Goal: Information Seeking & Learning: Learn about a topic

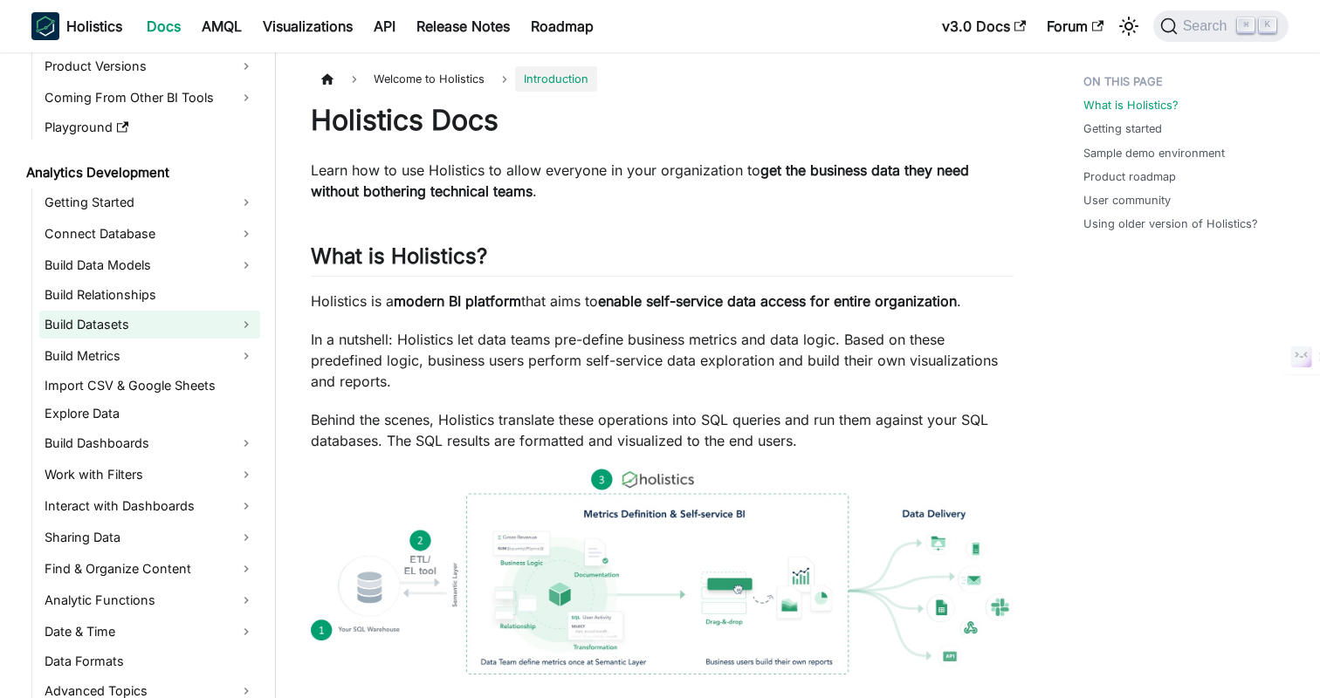
scroll to position [137, 0]
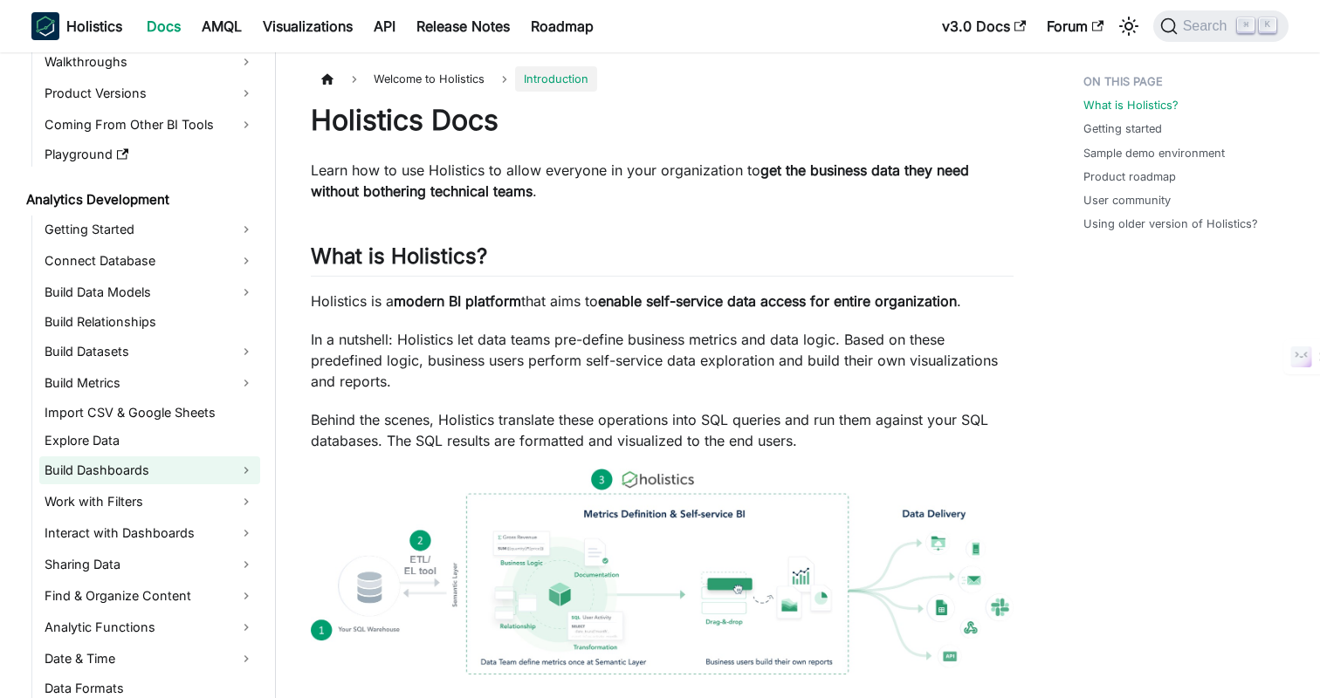
click at [112, 460] on link "Build Dashboards" at bounding box center [149, 470] width 221 height 28
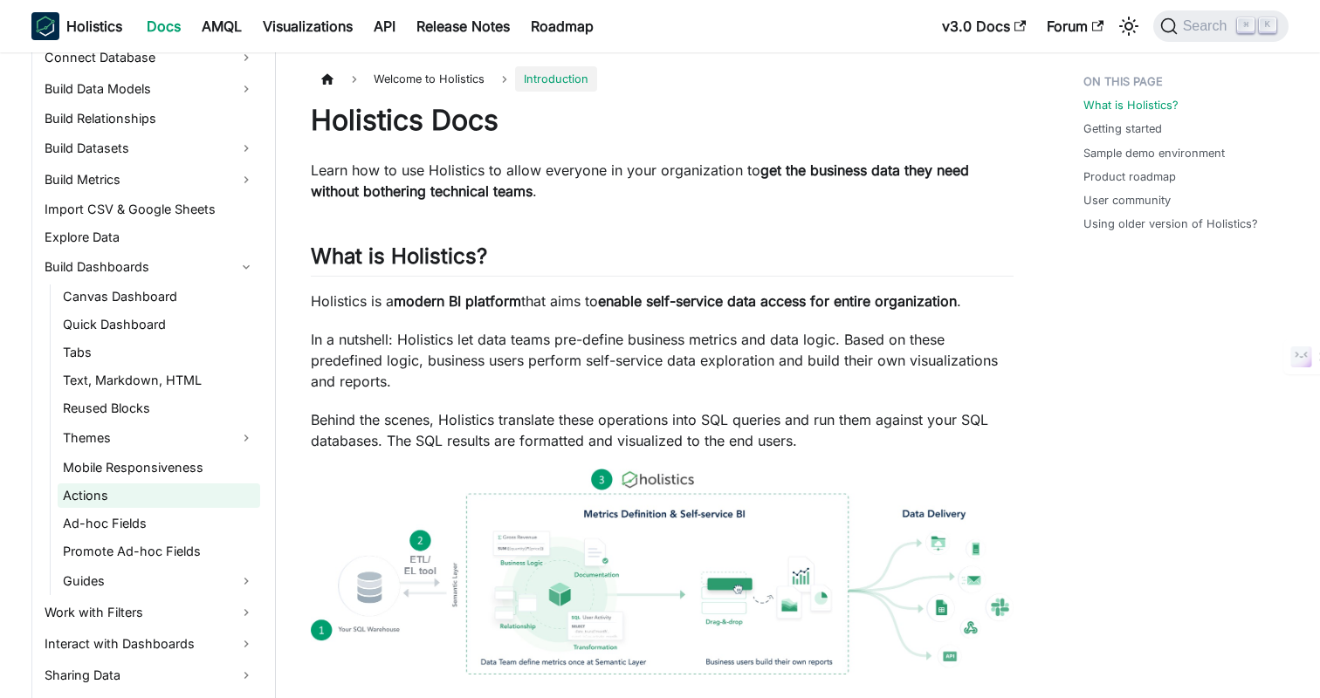
scroll to position [324, 0]
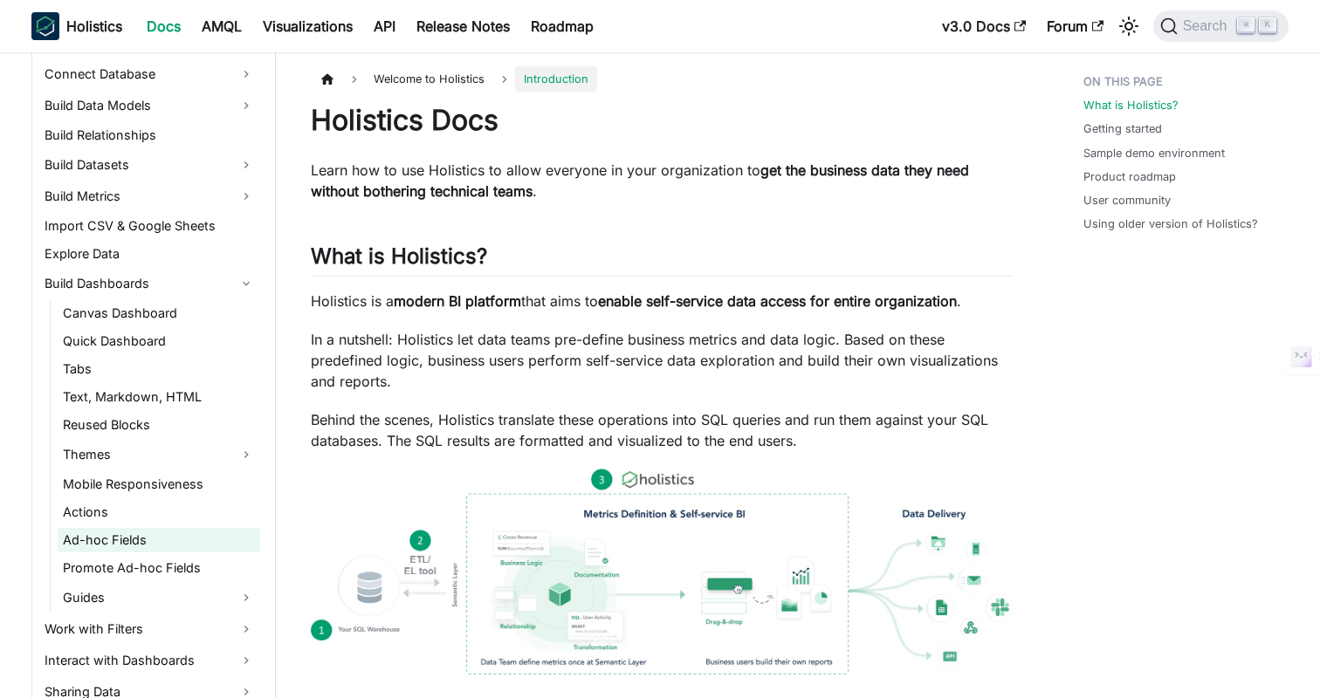
click at [93, 539] on link "Ad-hoc Fields" at bounding box center [159, 540] width 202 height 24
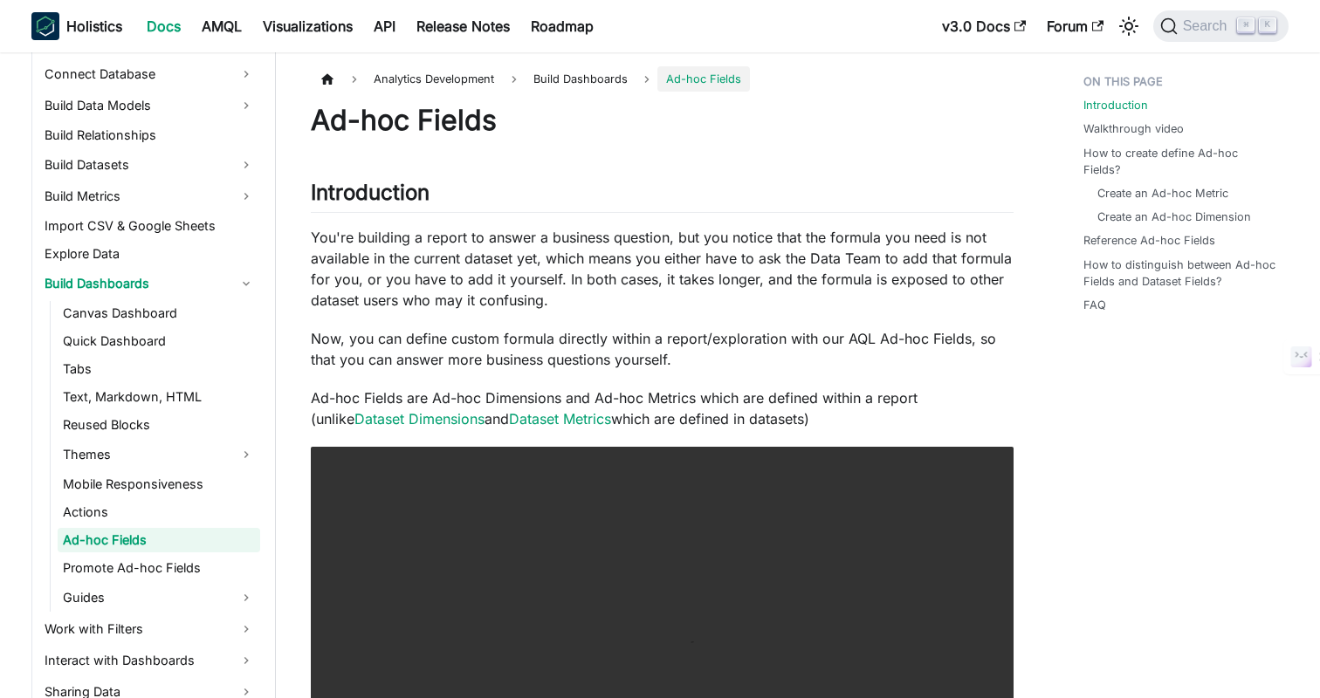
click at [668, 267] on p "You're building a report to answer a business question, but you notice that the…" at bounding box center [662, 269] width 703 height 84
click at [759, 259] on p "You're building a report to answer a business question, but you notice that the…" at bounding box center [662, 269] width 703 height 84
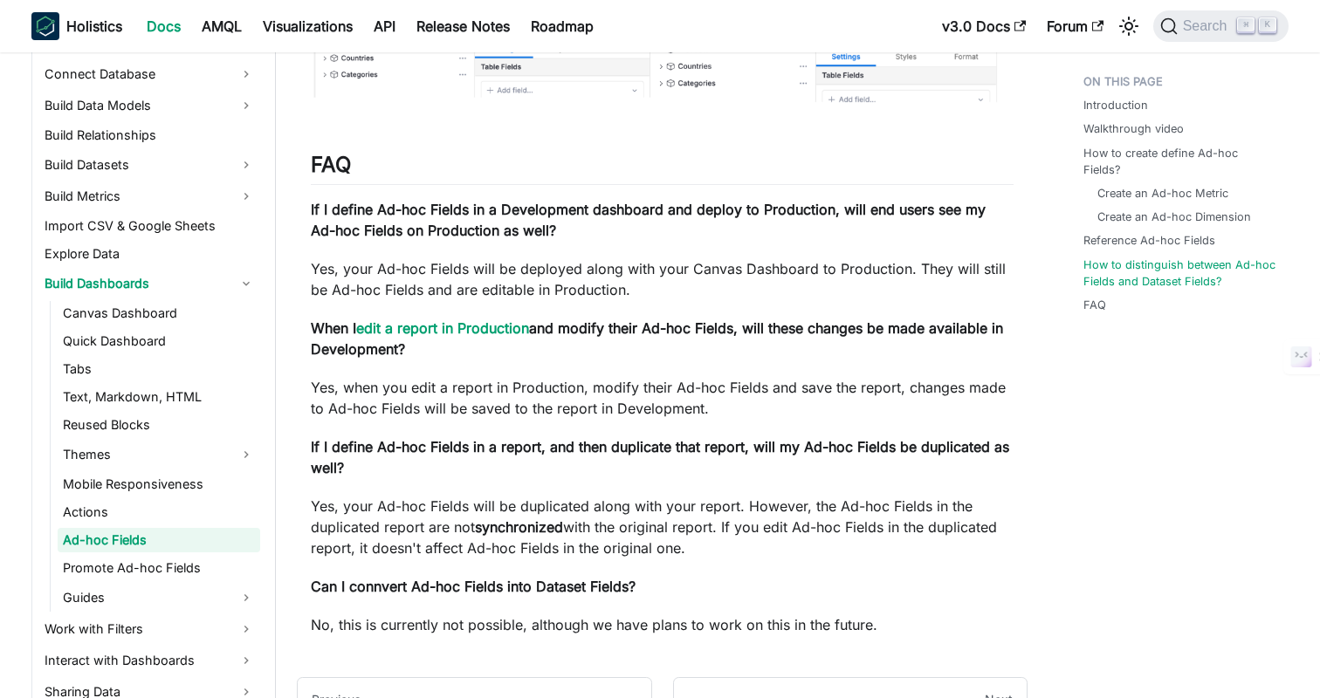
scroll to position [3979, 0]
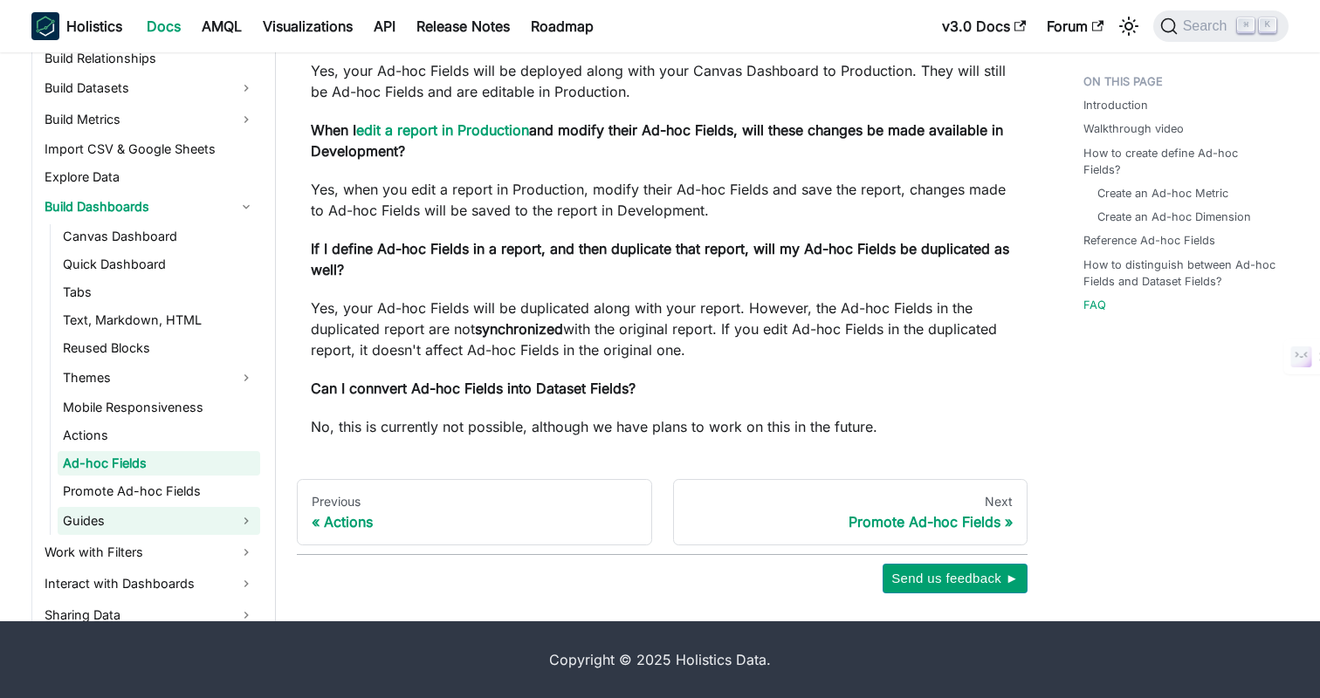
click at [116, 515] on link "Guides" at bounding box center [159, 521] width 202 height 28
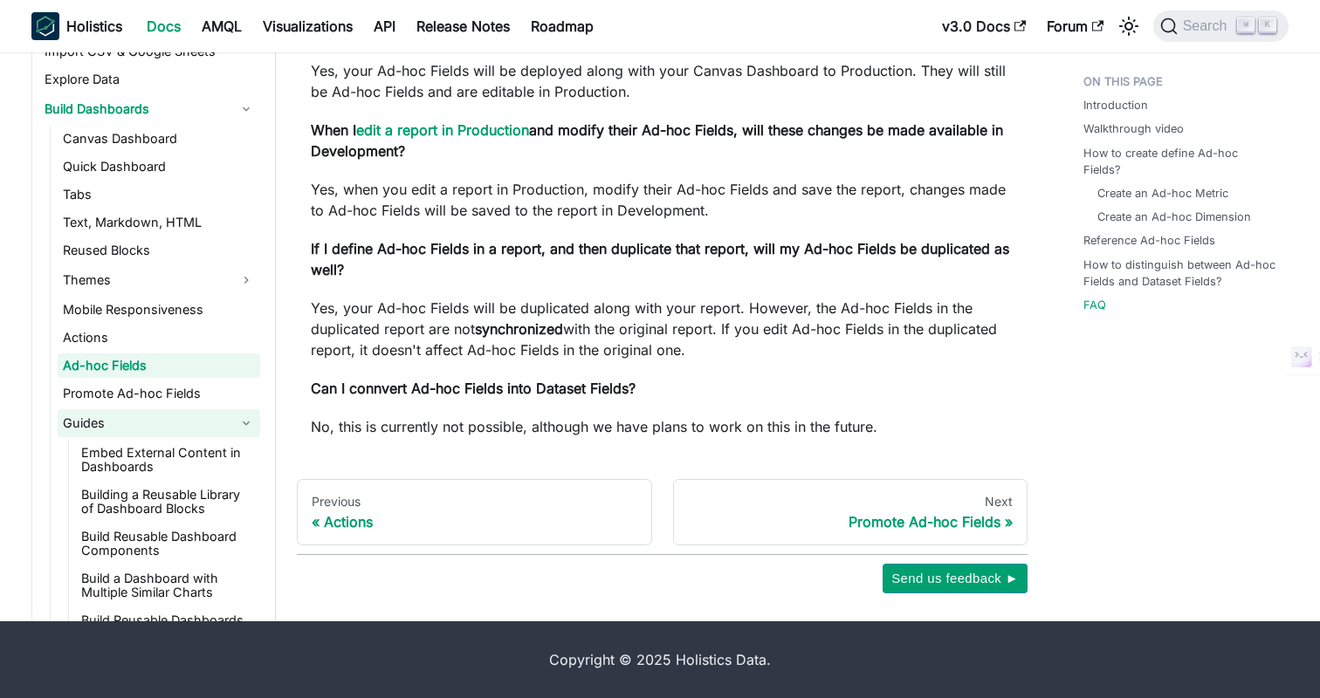
scroll to position [460, 0]
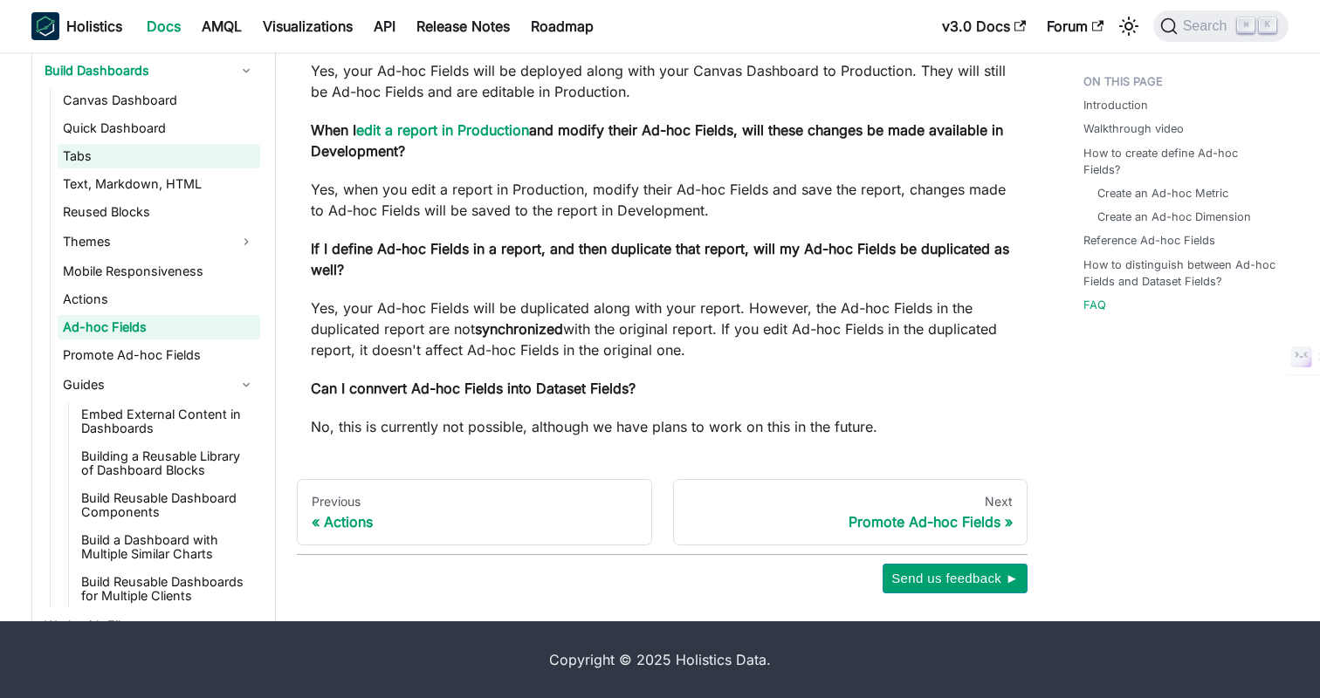
click at [78, 154] on link "Tabs" at bounding box center [159, 156] width 202 height 24
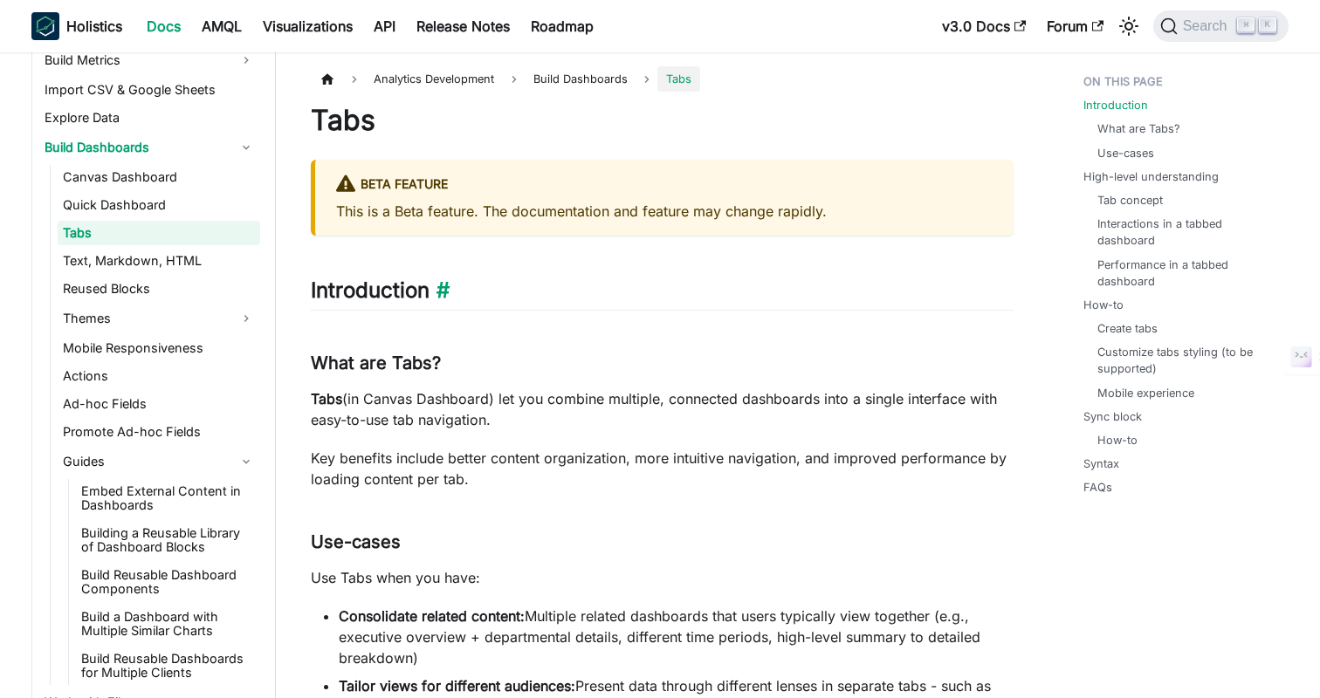
click at [859, 298] on h2 "Introduction ​" at bounding box center [662, 294] width 703 height 33
click at [109, 196] on link "Quick Dashboard" at bounding box center [159, 205] width 202 height 24
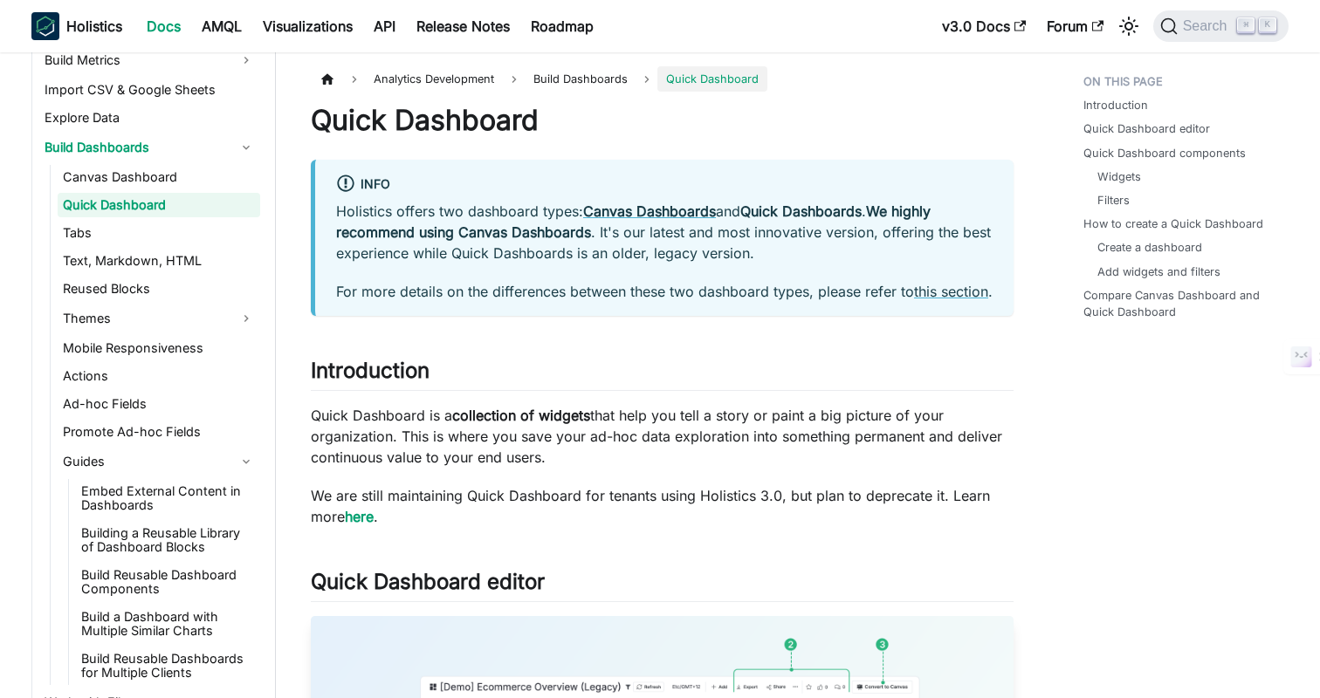
click at [693, 136] on h1 "Quick Dashboard" at bounding box center [662, 120] width 703 height 35
click at [80, 318] on link "Themes" at bounding box center [159, 319] width 202 height 28
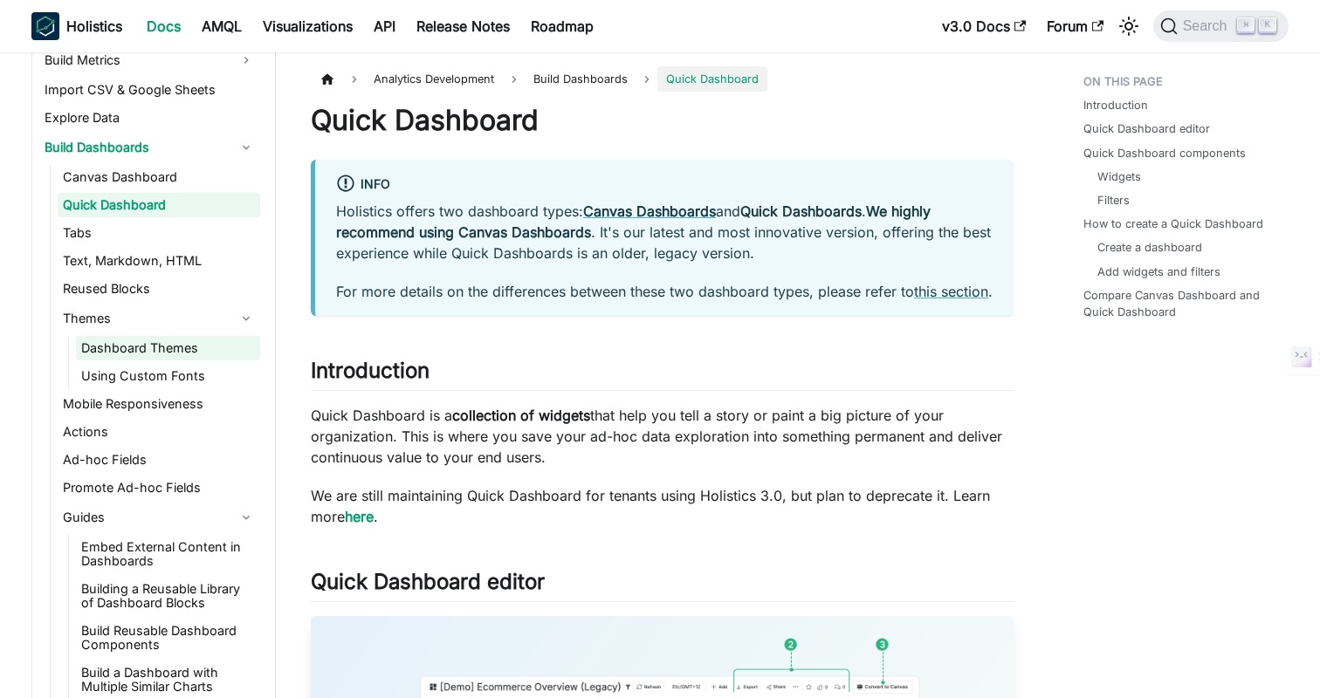
click at [124, 349] on link "Dashboard Themes" at bounding box center [168, 348] width 184 height 24
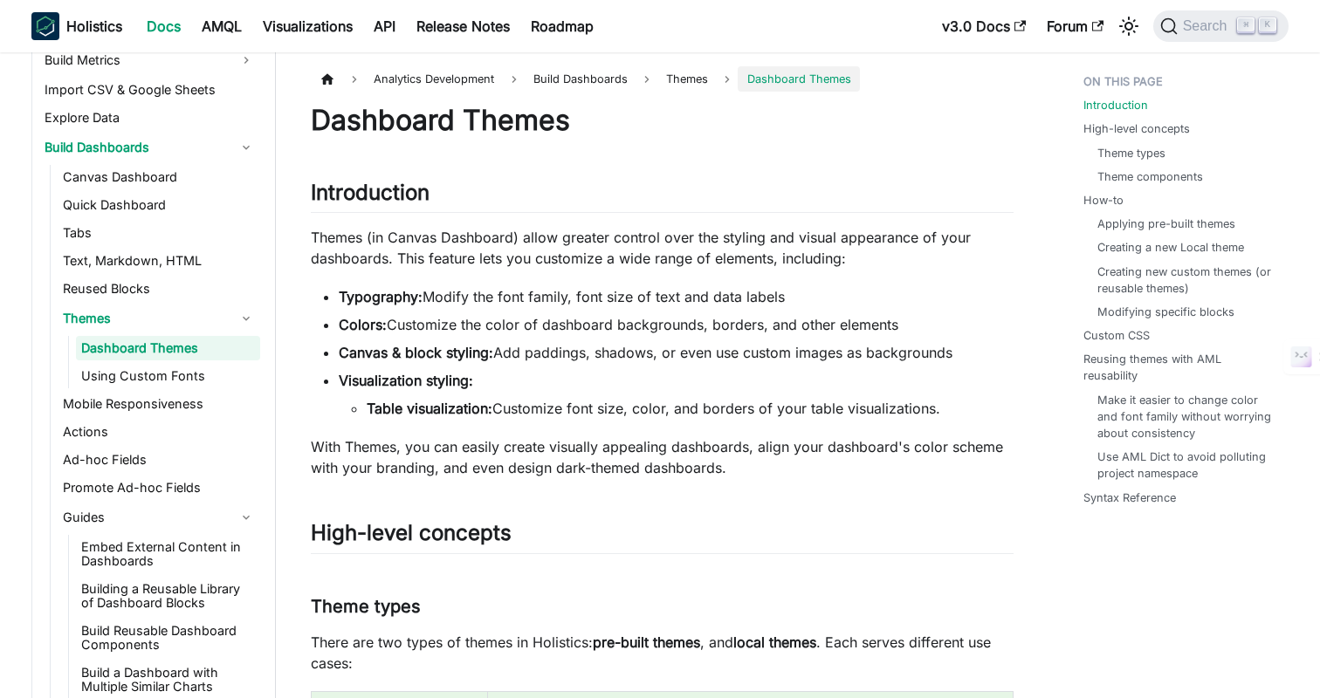
click at [729, 290] on li "Typography: Modify the font family, font size of text and data labels" at bounding box center [676, 296] width 675 height 21
click at [768, 303] on li "Typography: Modify the font family, font size of text and data labels" at bounding box center [676, 296] width 675 height 21
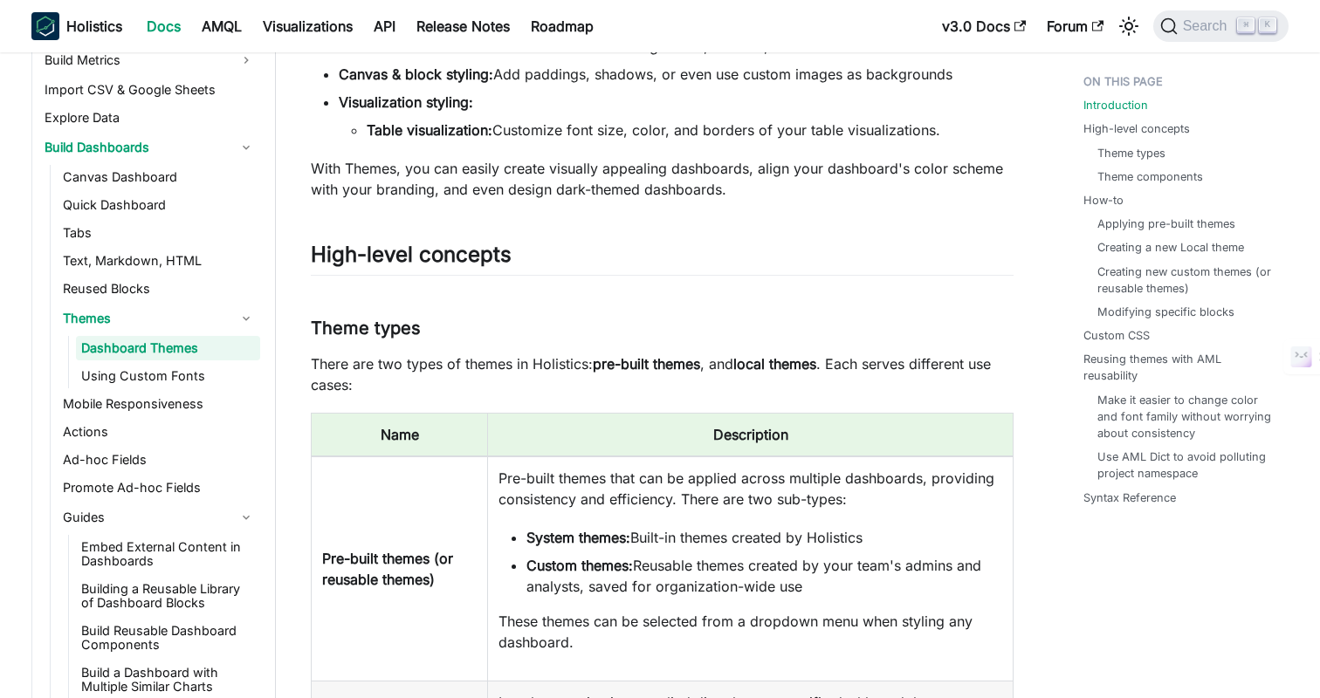
scroll to position [463, 0]
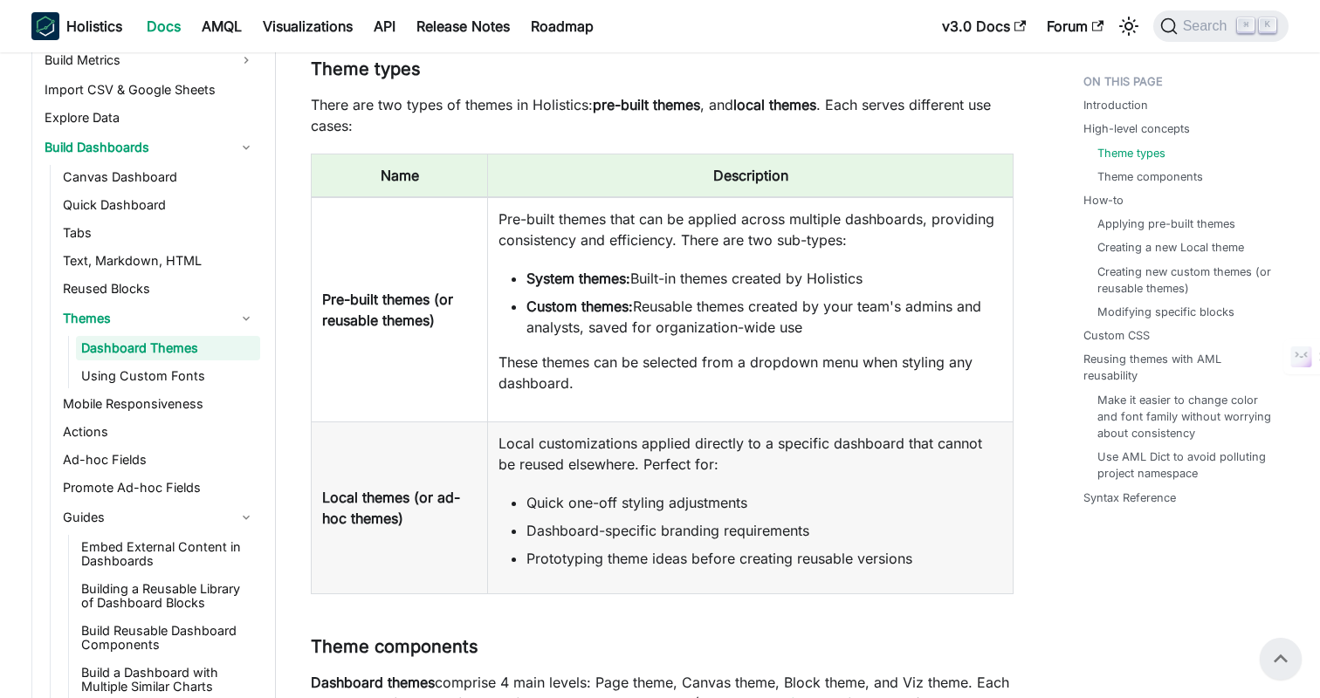
scroll to position [532, 0]
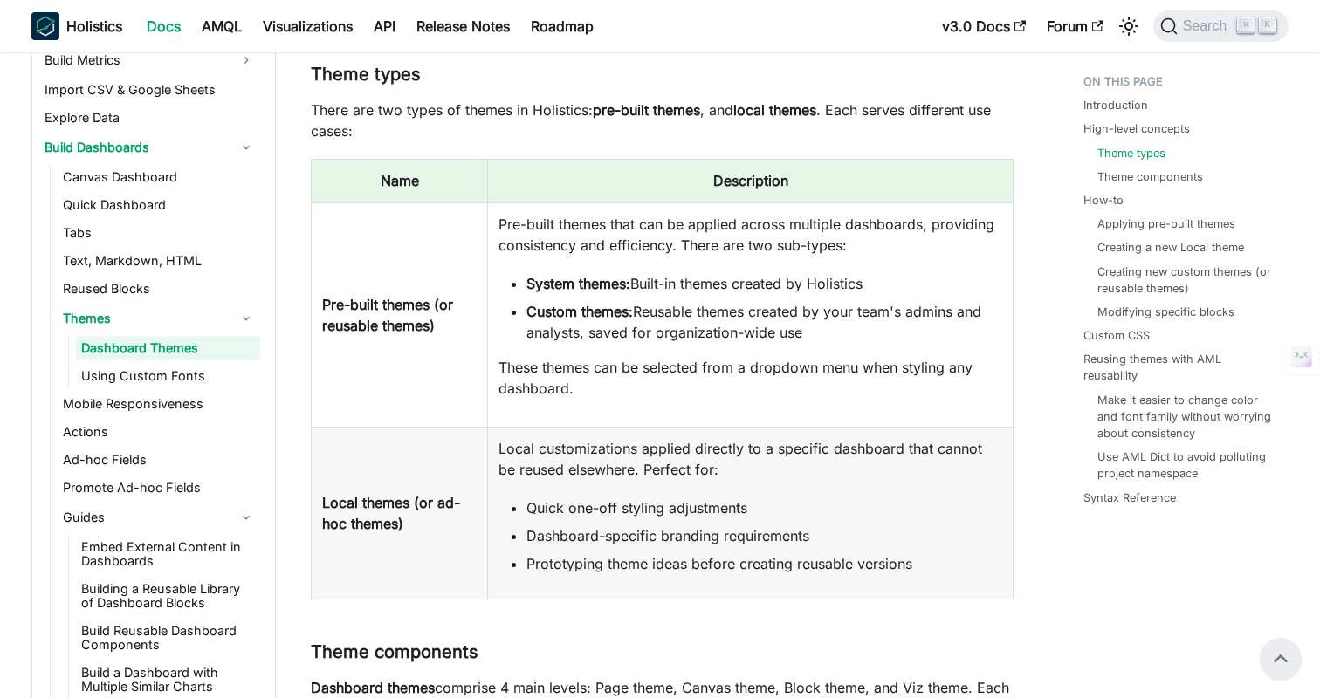
click at [317, 109] on p "There are two types of themes in Holistics: pre-built themes , and local themes…" at bounding box center [662, 120] width 703 height 42
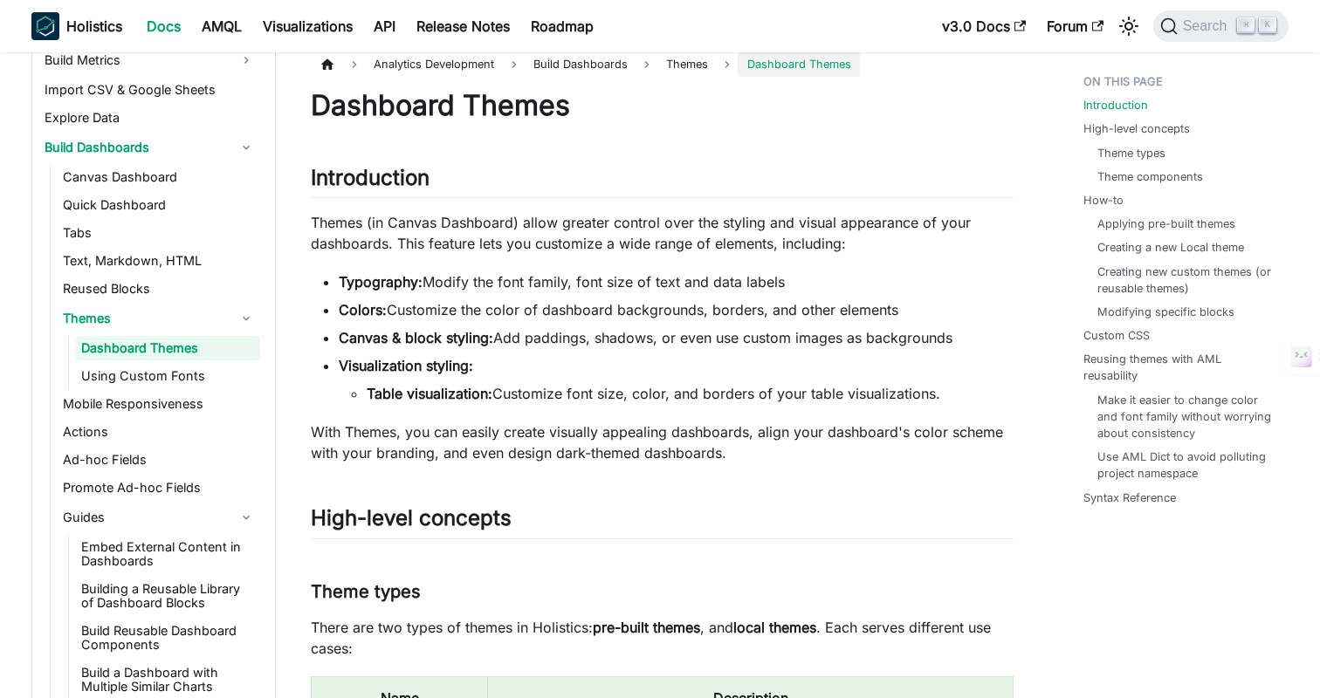
scroll to position [0, 0]
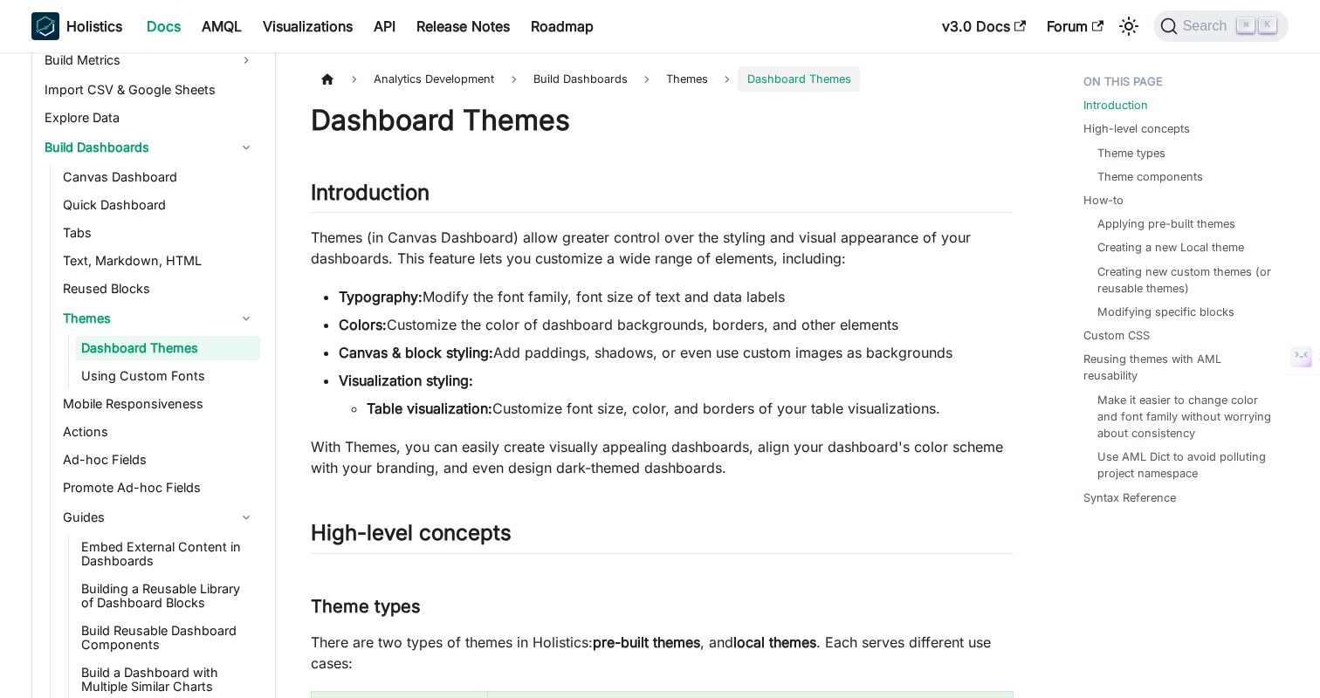
click at [1001, 348] on li "Canvas & block styling: Add paddings, shadows, or even use custom images as bac…" at bounding box center [676, 352] width 675 height 21
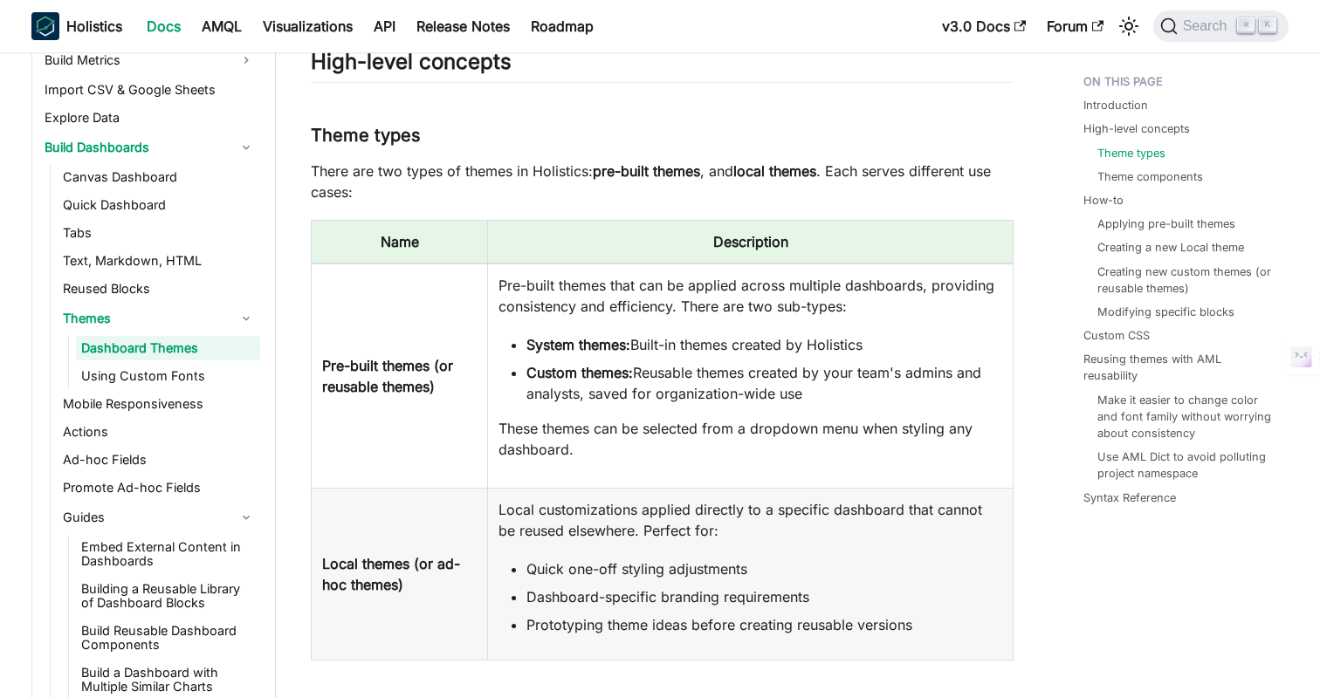
scroll to position [535, 0]
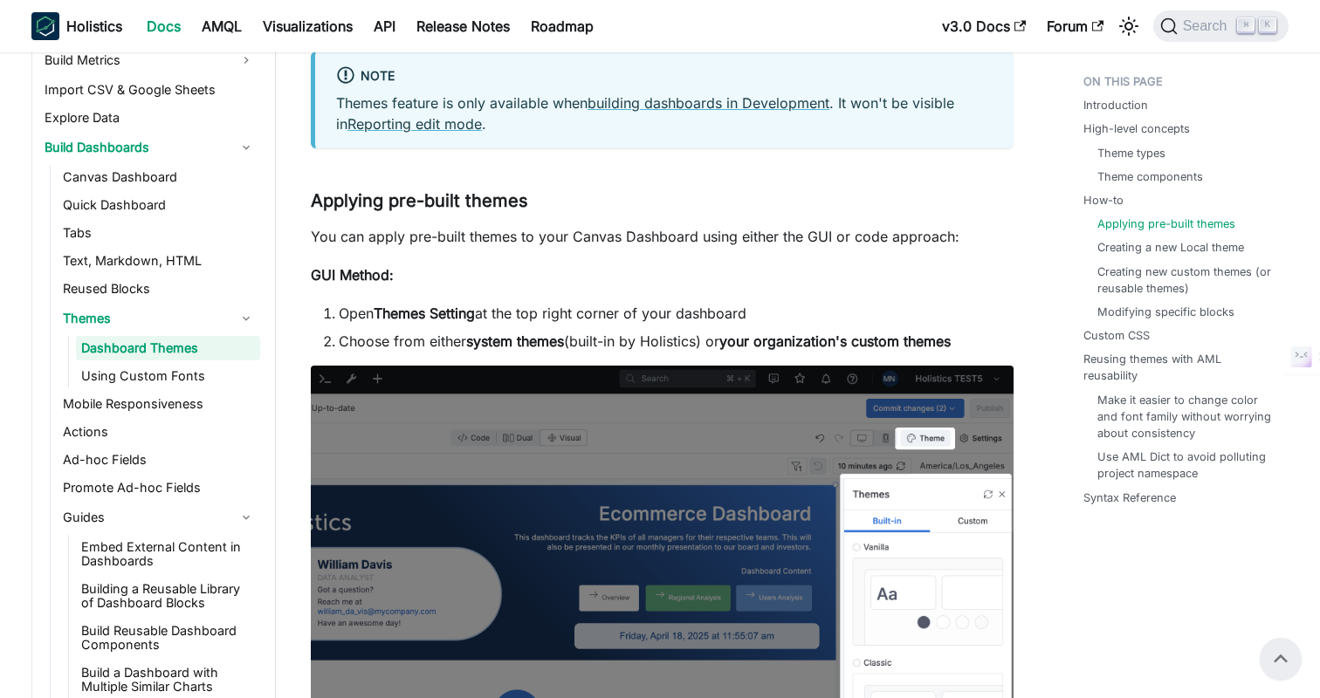
scroll to position [2529, 0]
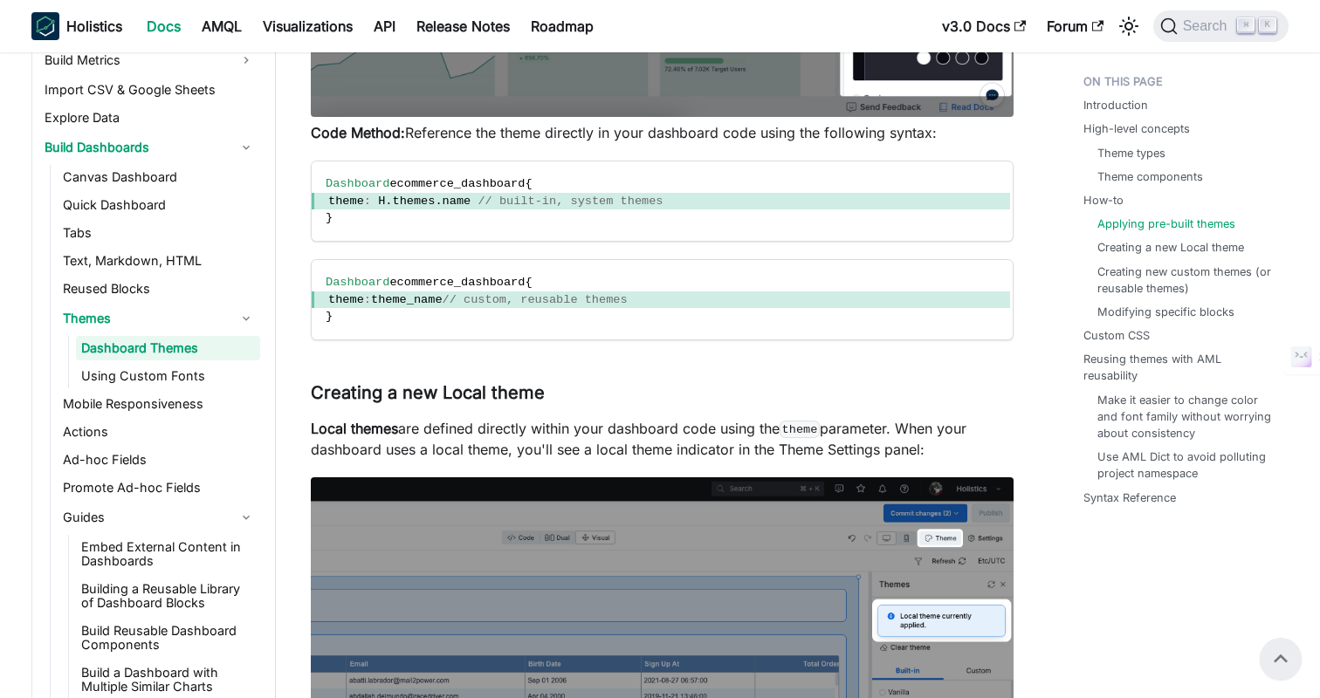
scroll to position [3335, 0]
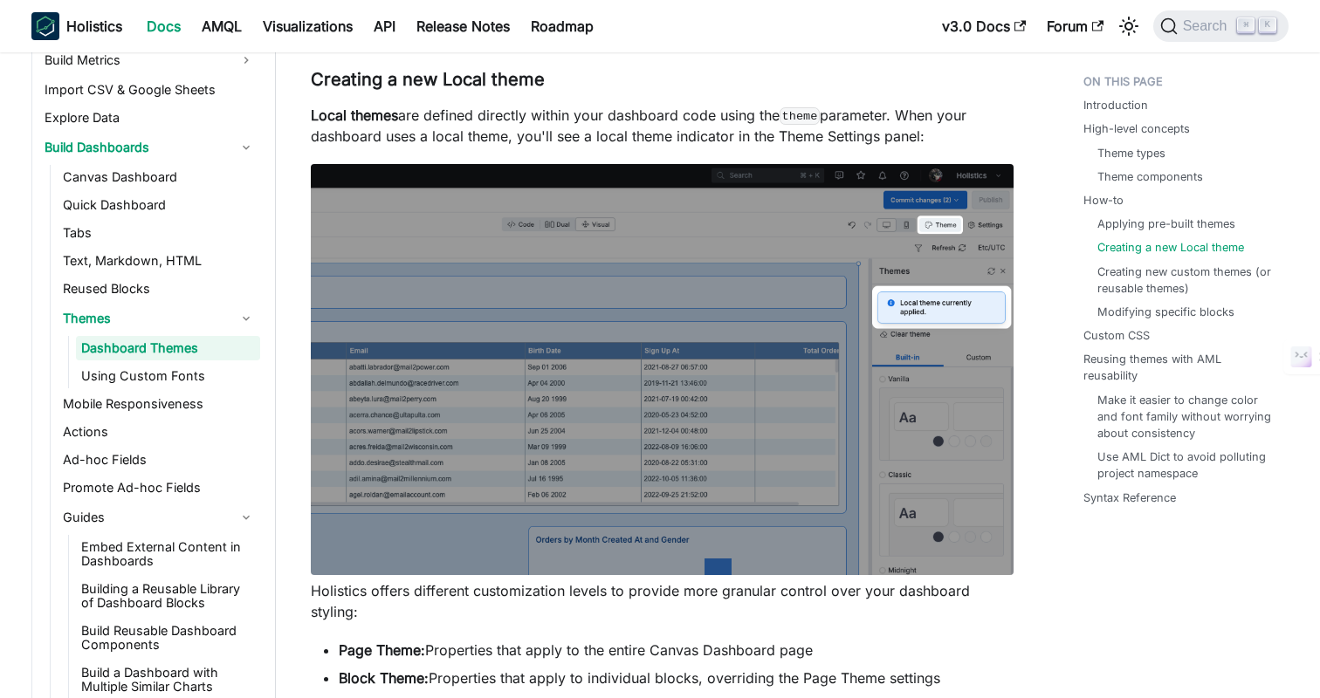
scroll to position [3658, 0]
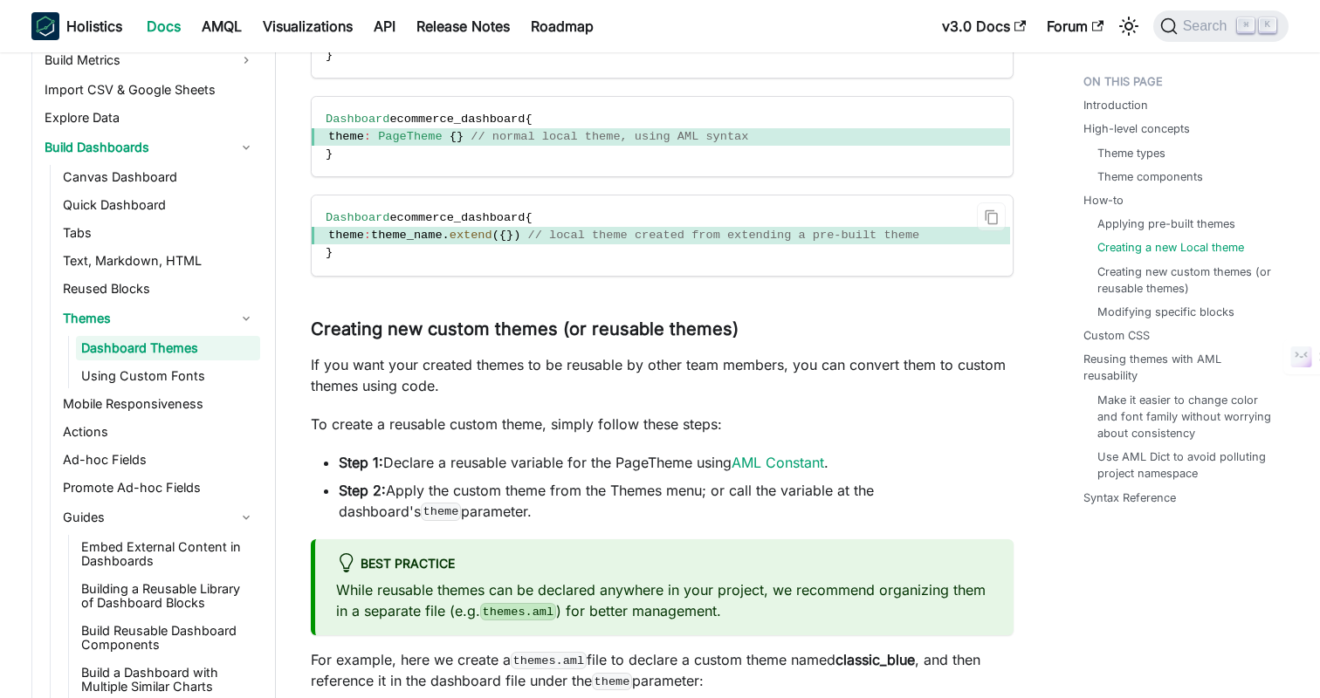
scroll to position [4972, 0]
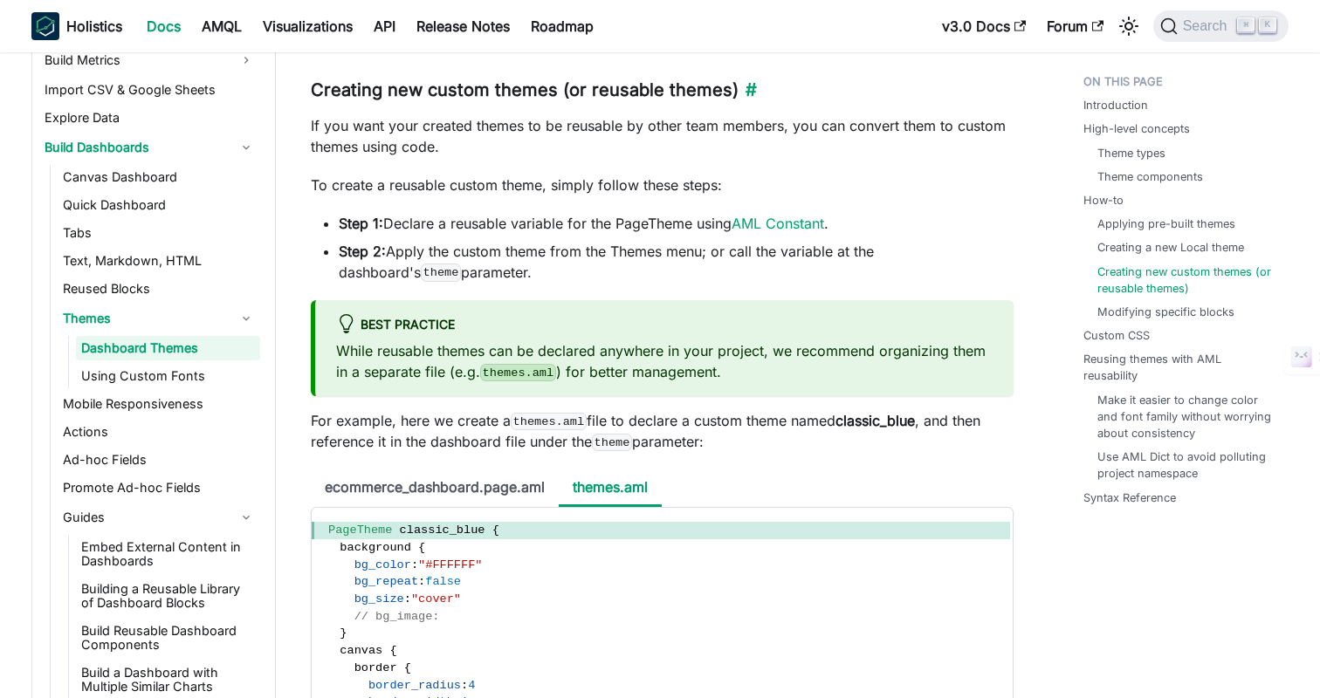
scroll to position [5193, 0]
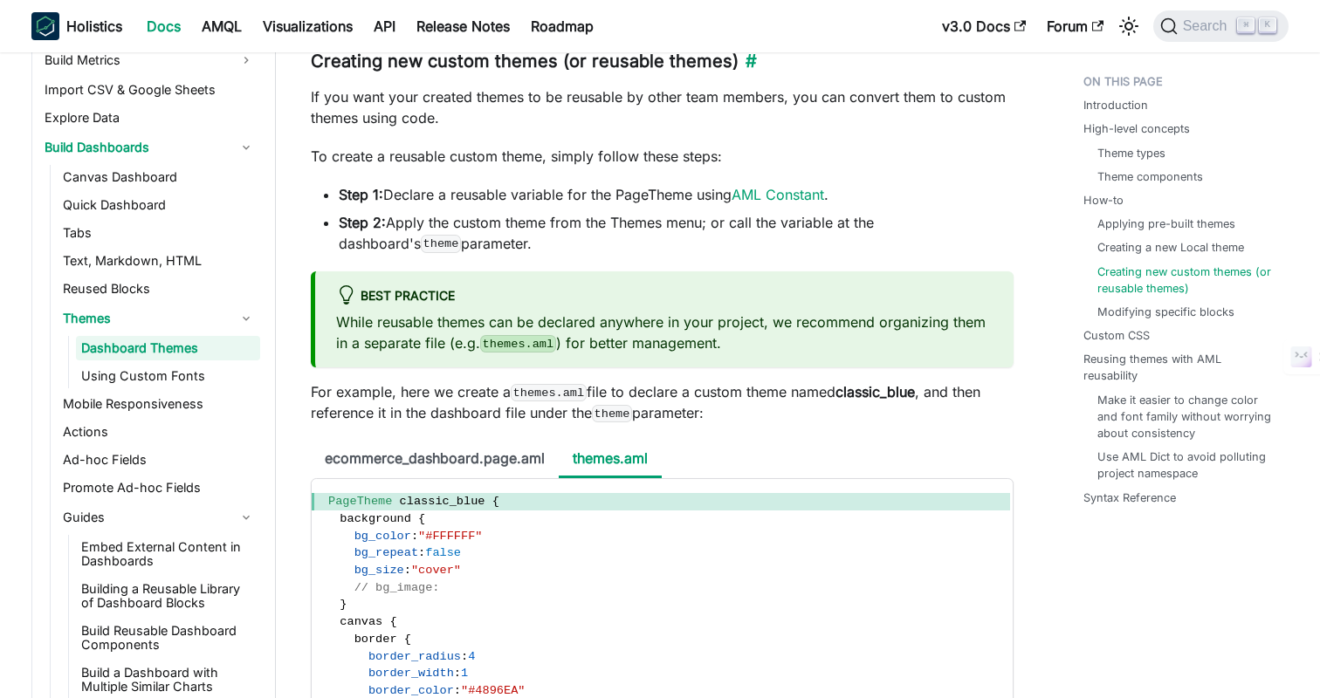
click at [673, 72] on h3 "Creating new custom themes (or reusable themes) ​" at bounding box center [662, 62] width 703 height 22
click at [835, 72] on h3 "Creating new custom themes (or reusable themes) ​" at bounding box center [662, 62] width 703 height 22
click at [847, 72] on h3 "Creating new custom themes (or reusable themes) ​" at bounding box center [662, 62] width 703 height 22
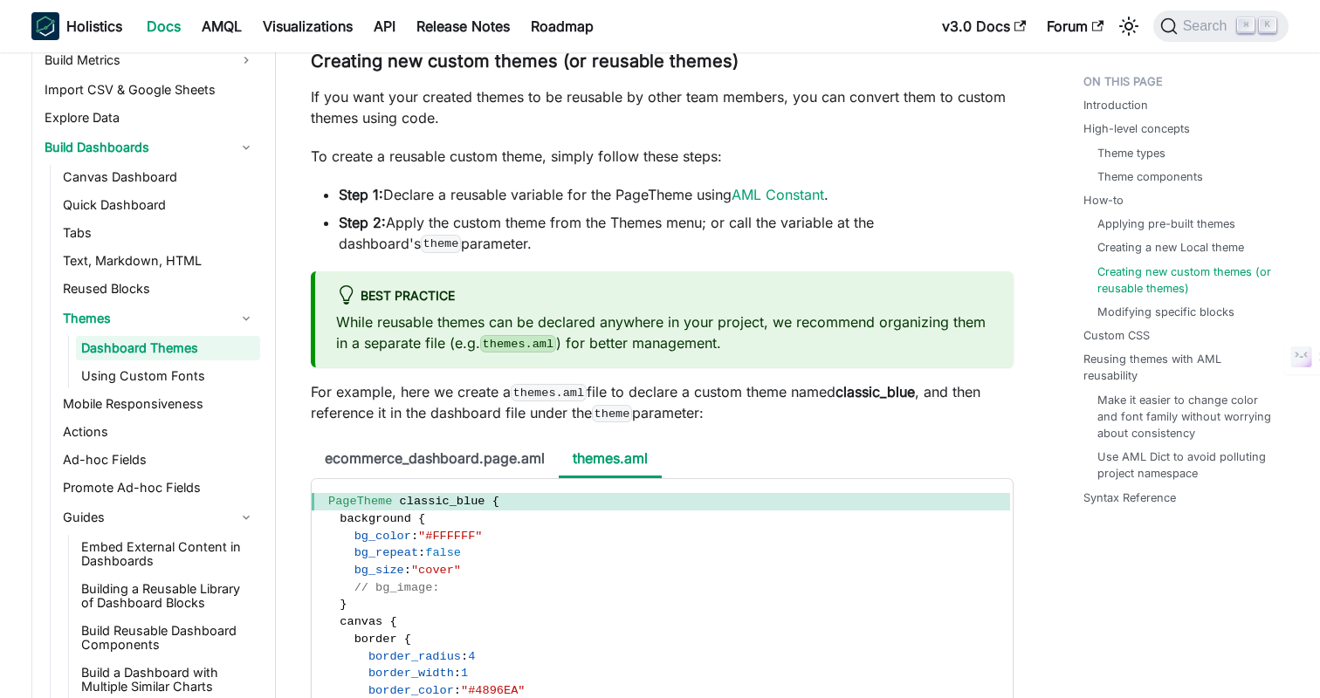
click at [783, 128] on p "If you want your created themes to be reusable by other team members, you can c…" at bounding box center [662, 107] width 703 height 42
click at [949, 423] on p "For example, here we create a themes.aml file to declare a custom theme named c…" at bounding box center [662, 402] width 703 height 42
click at [967, 423] on p "For example, here we create a themes.aml file to declare a custom theme named c…" at bounding box center [662, 402] width 703 height 42
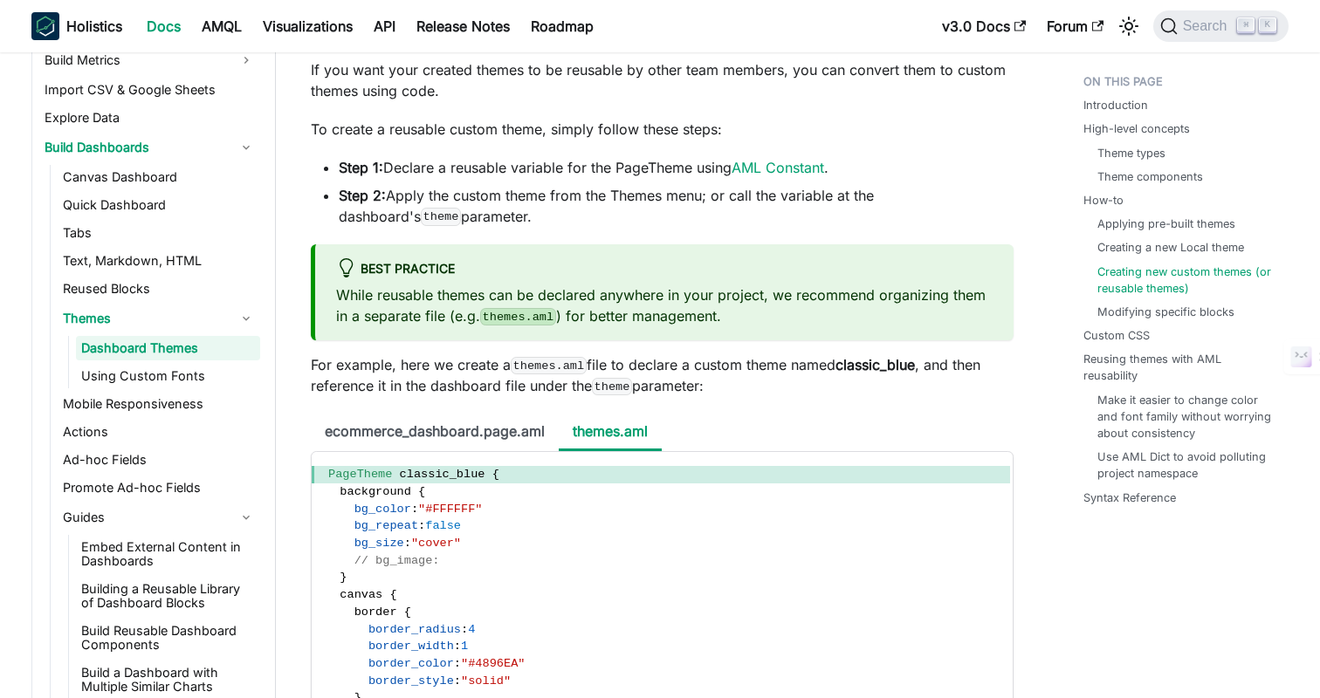
scroll to position [5204, 0]
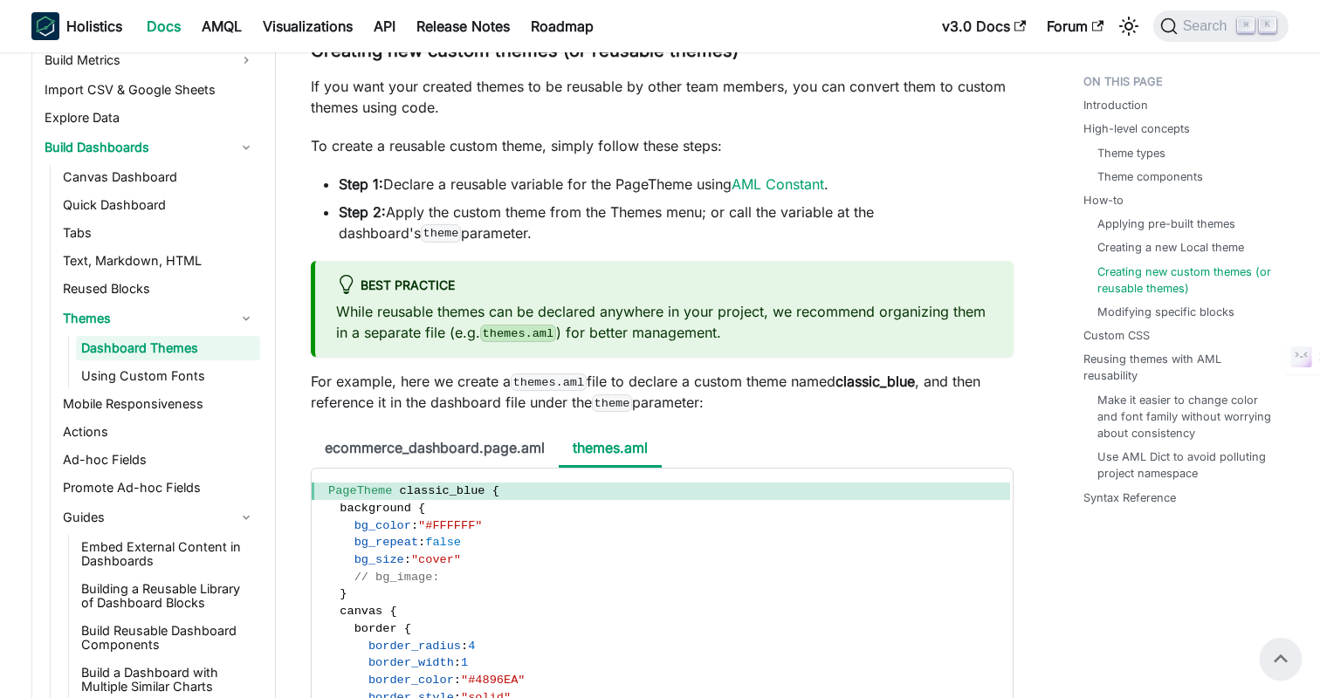
click at [824, 118] on p "If you want your created themes to be reusable by other team members, you can c…" at bounding box center [662, 97] width 703 height 42
click at [852, 118] on p "If you want your created themes to be reusable by other team members, you can c…" at bounding box center [662, 97] width 703 height 42
click at [97, 305] on link "Themes" at bounding box center [159, 319] width 202 height 28
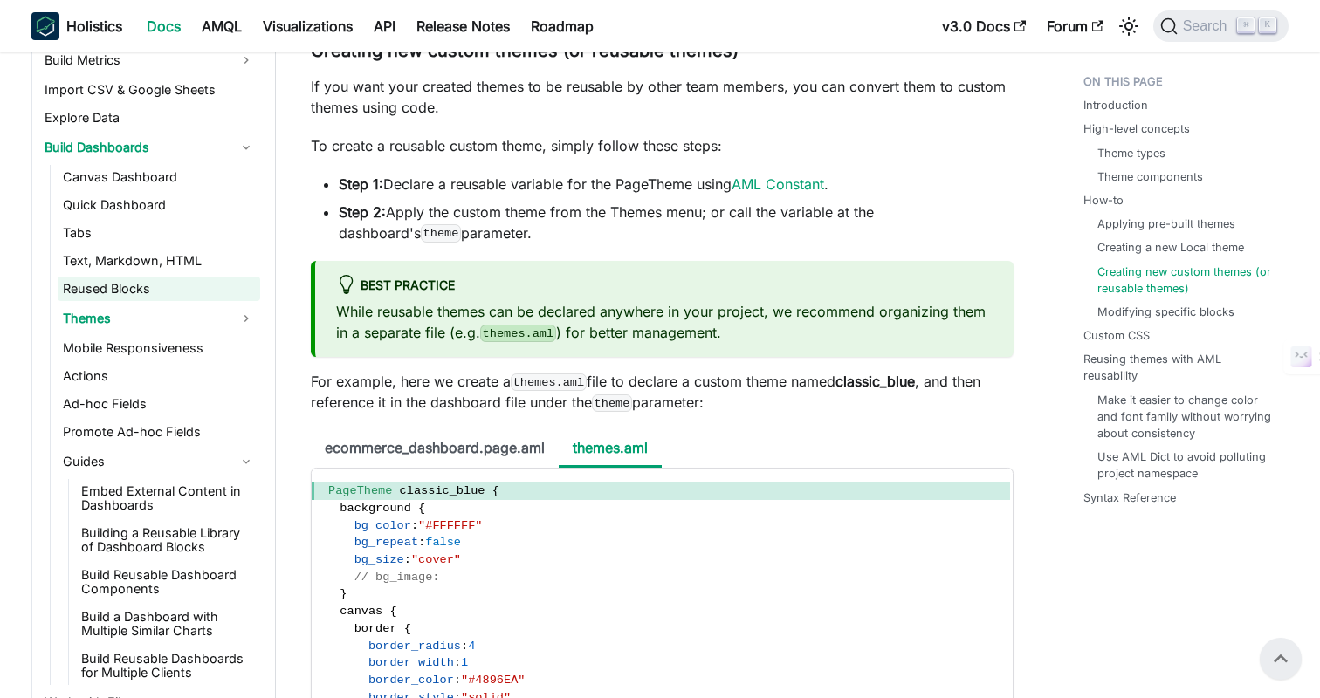
click at [106, 295] on link "Reused Blocks" at bounding box center [159, 289] width 202 height 24
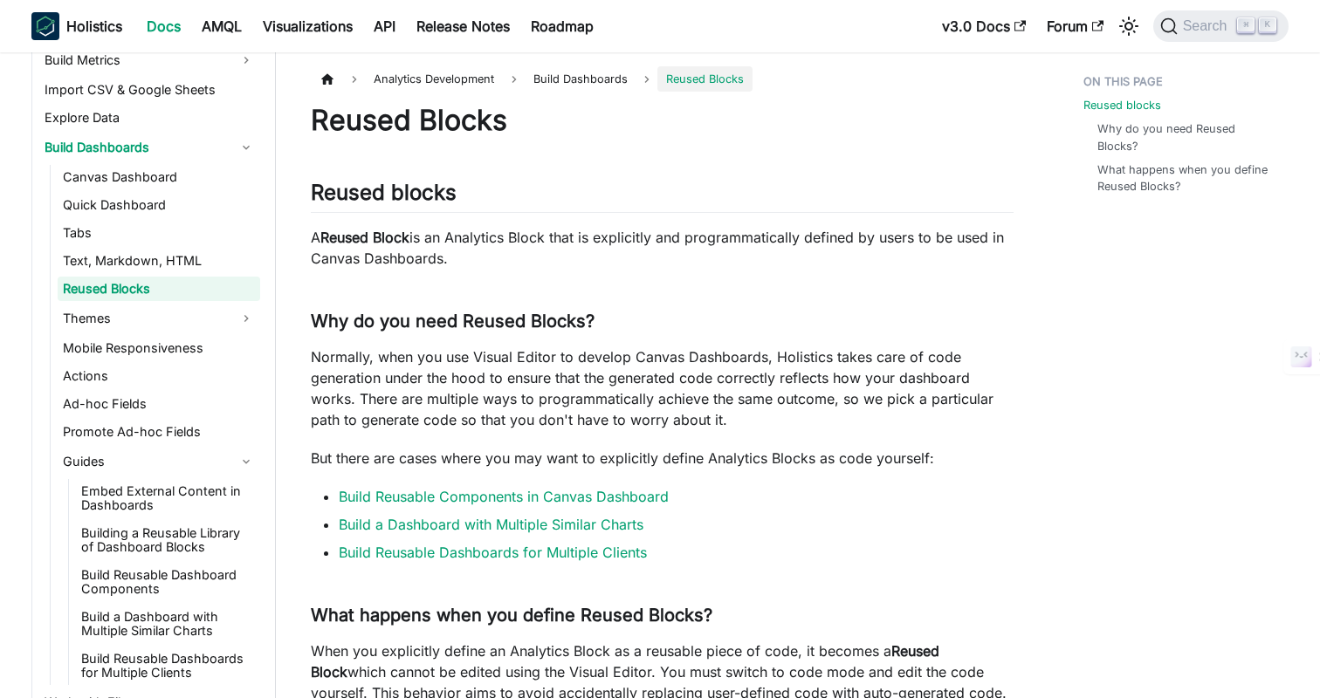
click at [639, 242] on p "A Reused Block is an Analytics Block that is explicitly and programmatically de…" at bounding box center [662, 248] width 703 height 42
click at [772, 237] on p "A Reused Block is an Analytics Block that is explicitly and programmatically de…" at bounding box center [662, 248] width 703 height 42
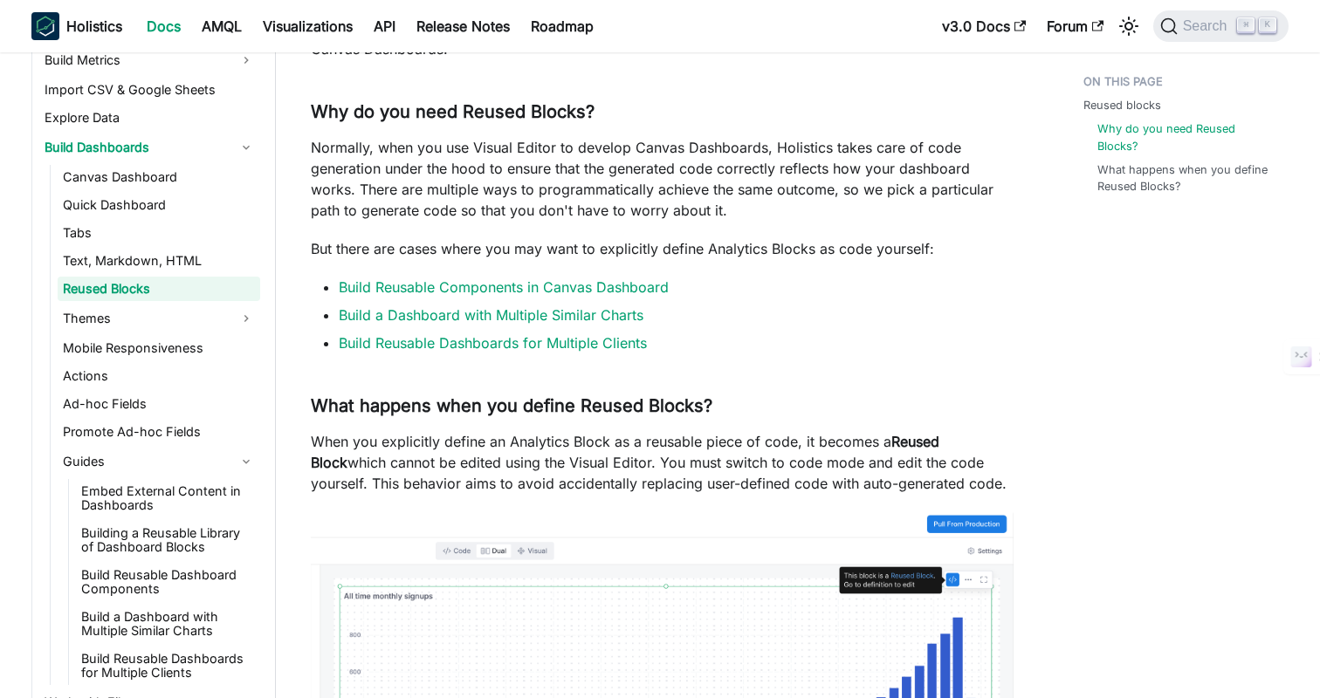
scroll to position [237, 0]
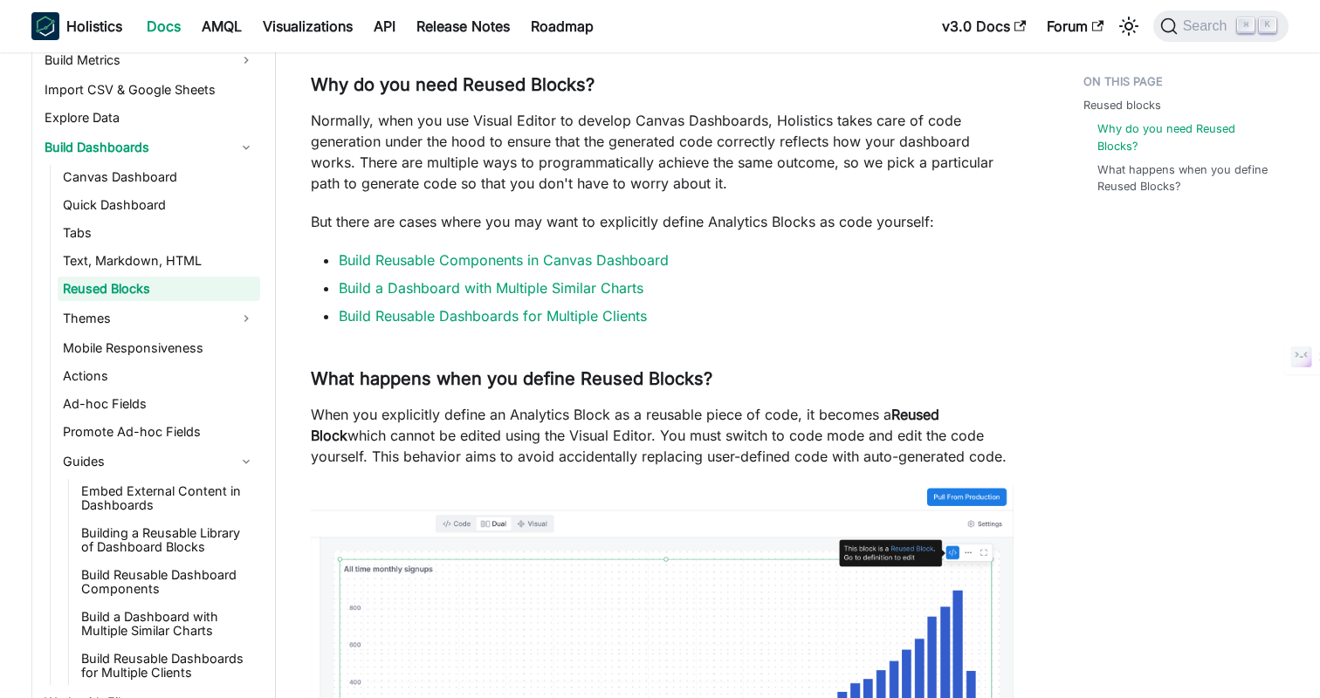
click at [899, 129] on p "Normally, when you use Visual Editor to develop Canvas Dashboards, Holistics ta…" at bounding box center [662, 152] width 703 height 84
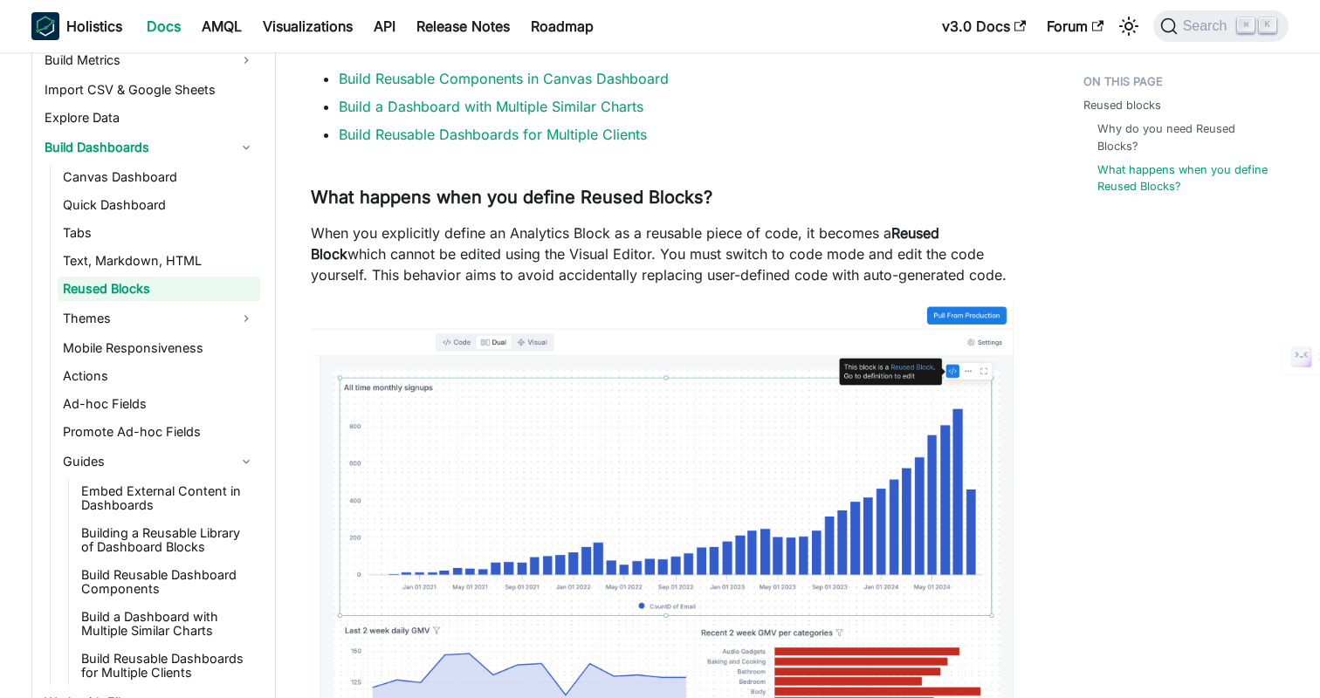
scroll to position [423, 0]
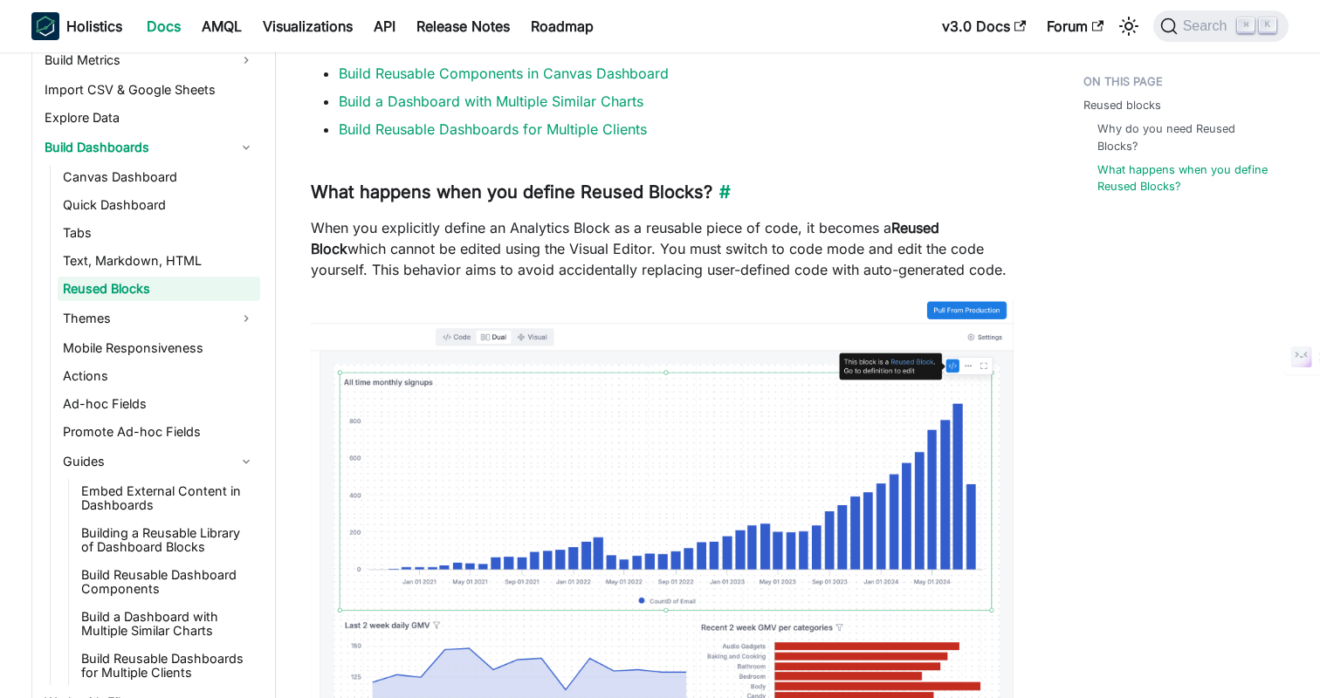
click at [760, 199] on h3 "What happens when you define Reused Blocks? ​" at bounding box center [662, 193] width 703 height 22
click at [798, 196] on h3 "What happens when you define Reused Blocks? ​" at bounding box center [662, 193] width 703 height 22
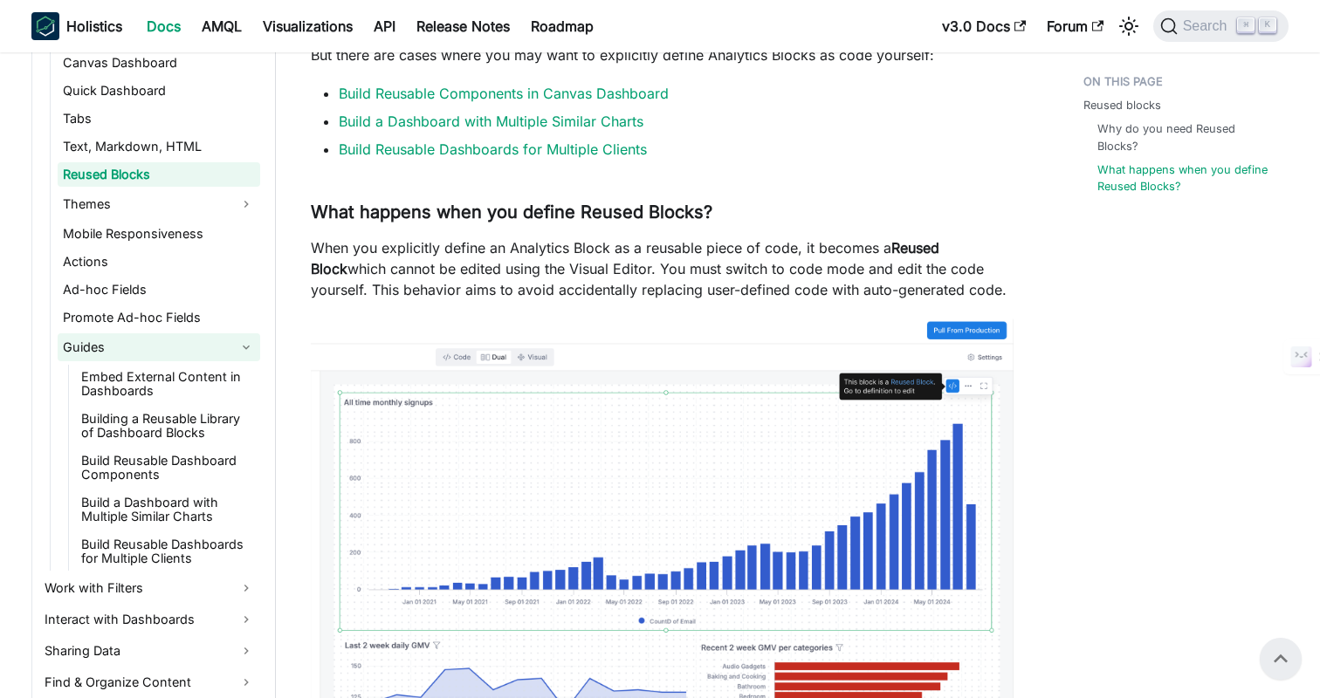
scroll to position [563, 0]
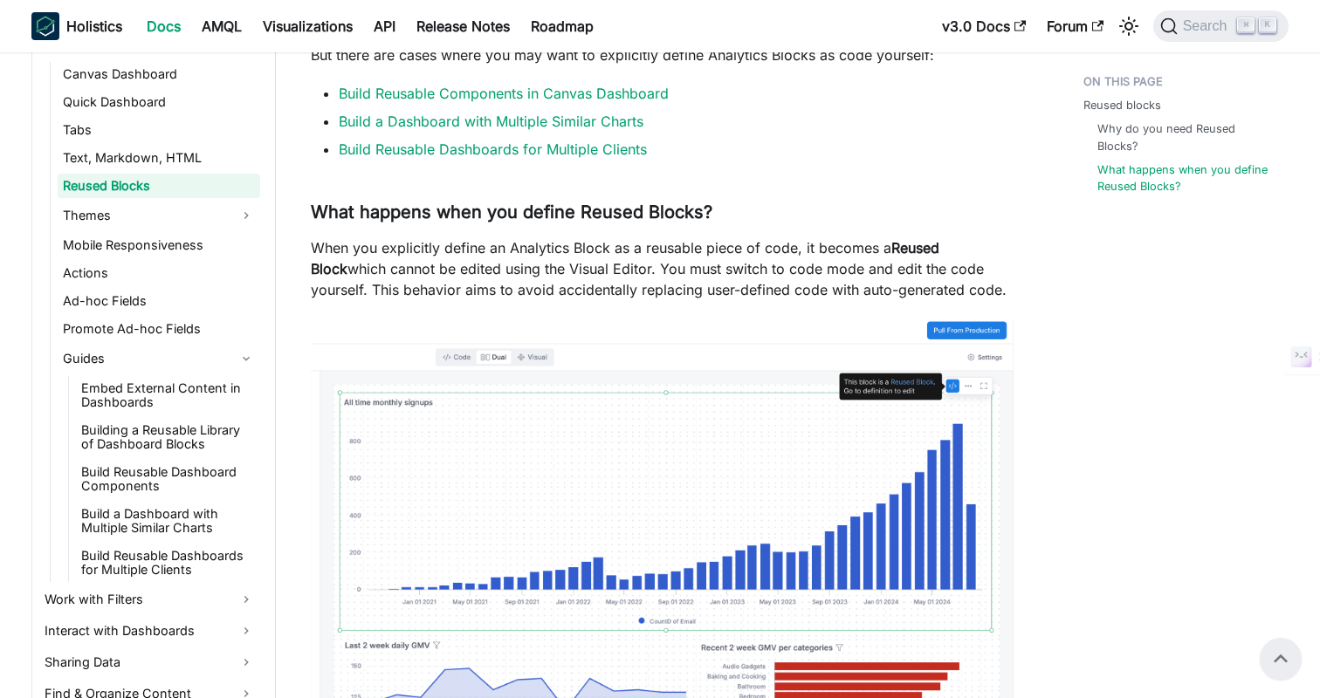
click at [1040, 297] on div "Analytics Development Build Dashboards Reused Blocks On this page Reused Blocks…" at bounding box center [662, 339] width 772 height 1352
click at [1053, 299] on div "Reused blocks Why do you need Reused Blocks? What happens when you define Reuse…" at bounding box center [1176, 339] width 257 height 1352
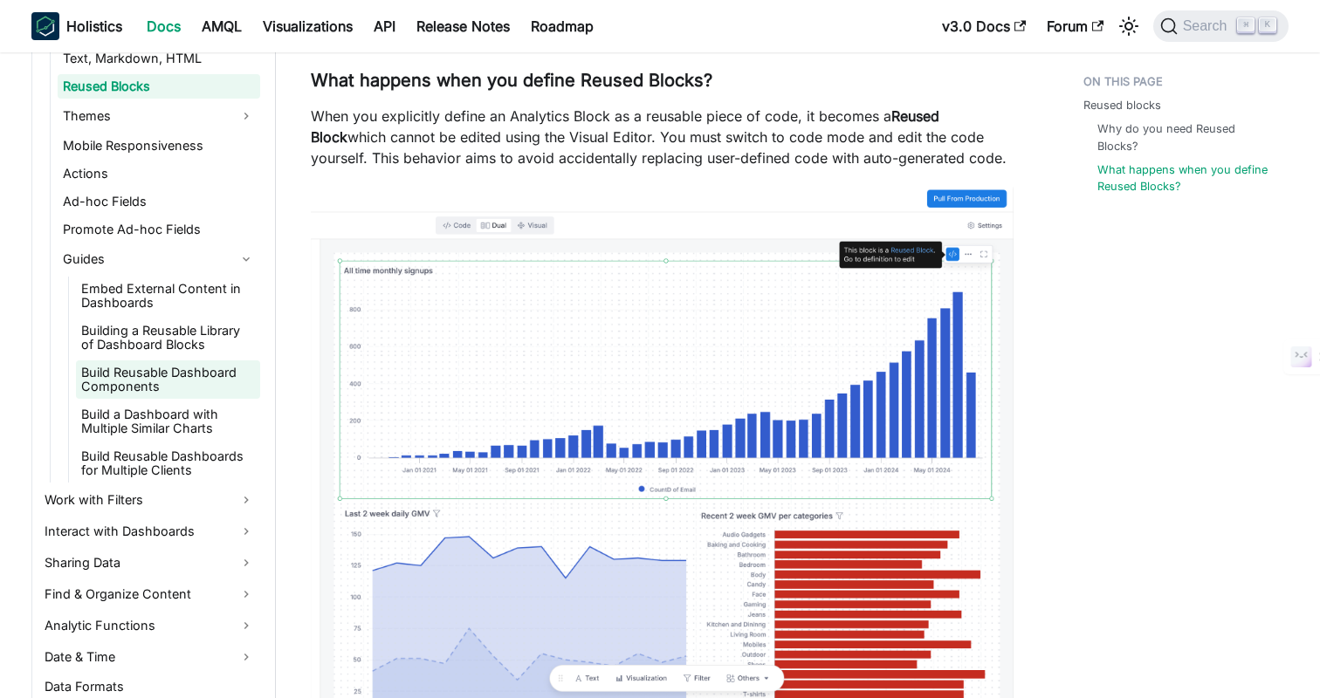
scroll to position [665, 0]
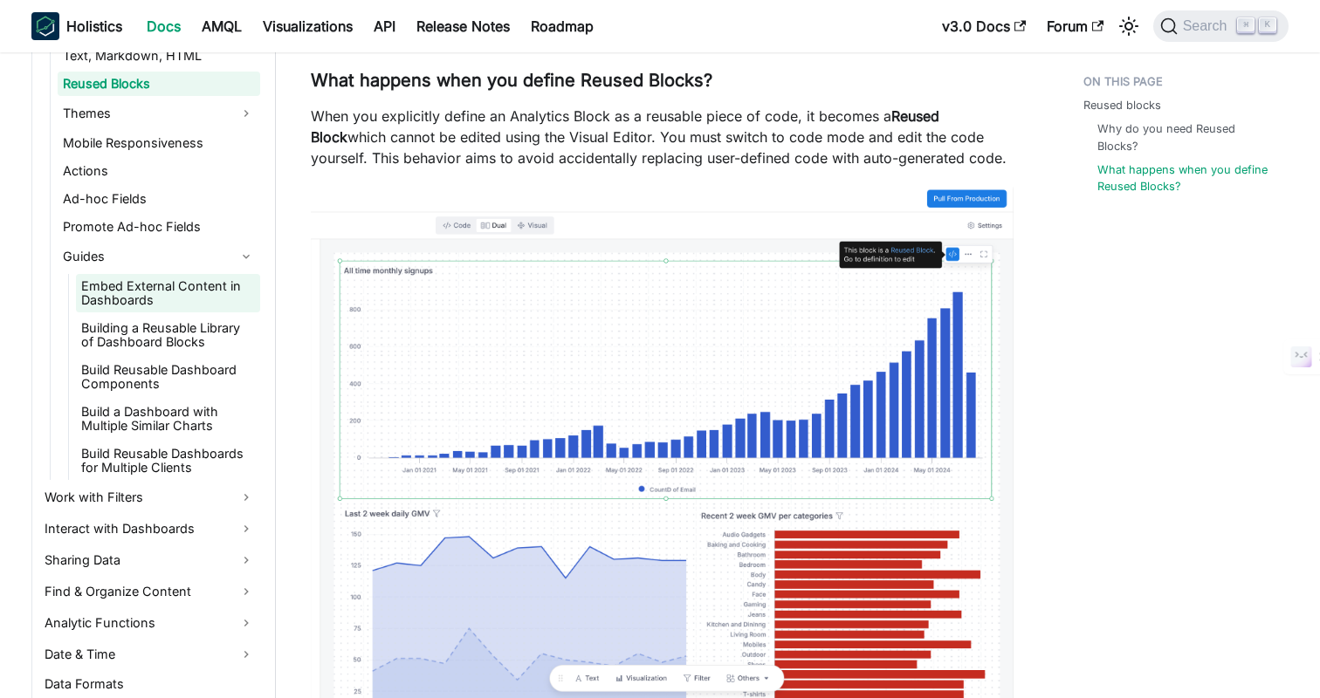
click at [136, 296] on link "Embed External Content in Dashboards" at bounding box center [168, 293] width 184 height 38
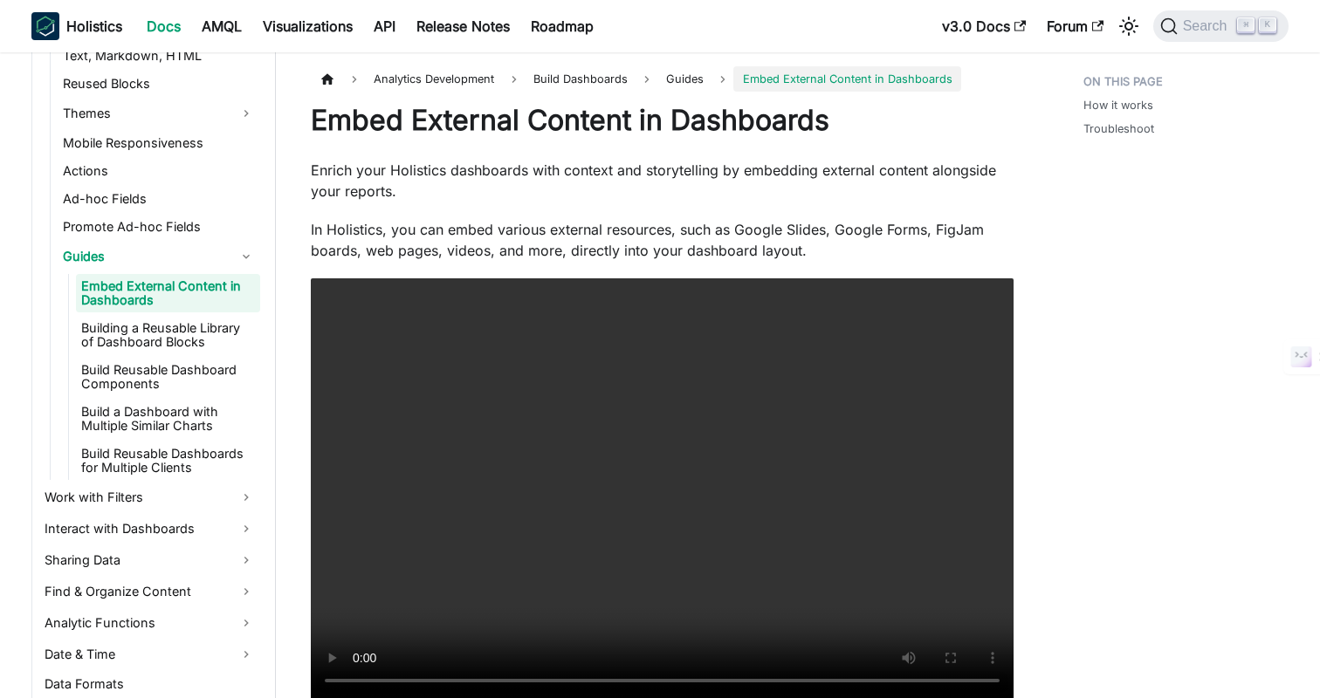
click at [774, 182] on p "Enrich your Holistics dashboards with context and storytelling by embedding ext…" at bounding box center [662, 181] width 703 height 42
click at [790, 184] on p "Enrich your Holistics dashboards with context and storytelling by embedding ext…" at bounding box center [662, 181] width 703 height 42
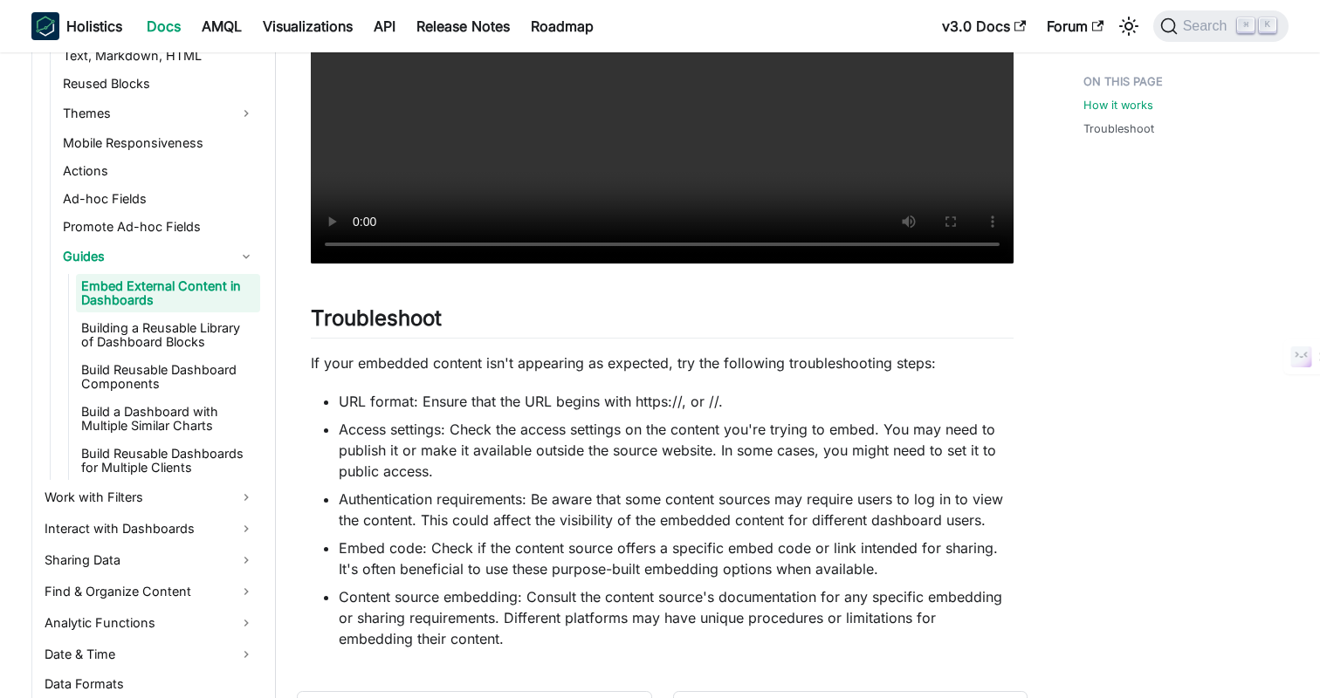
scroll to position [1452, 0]
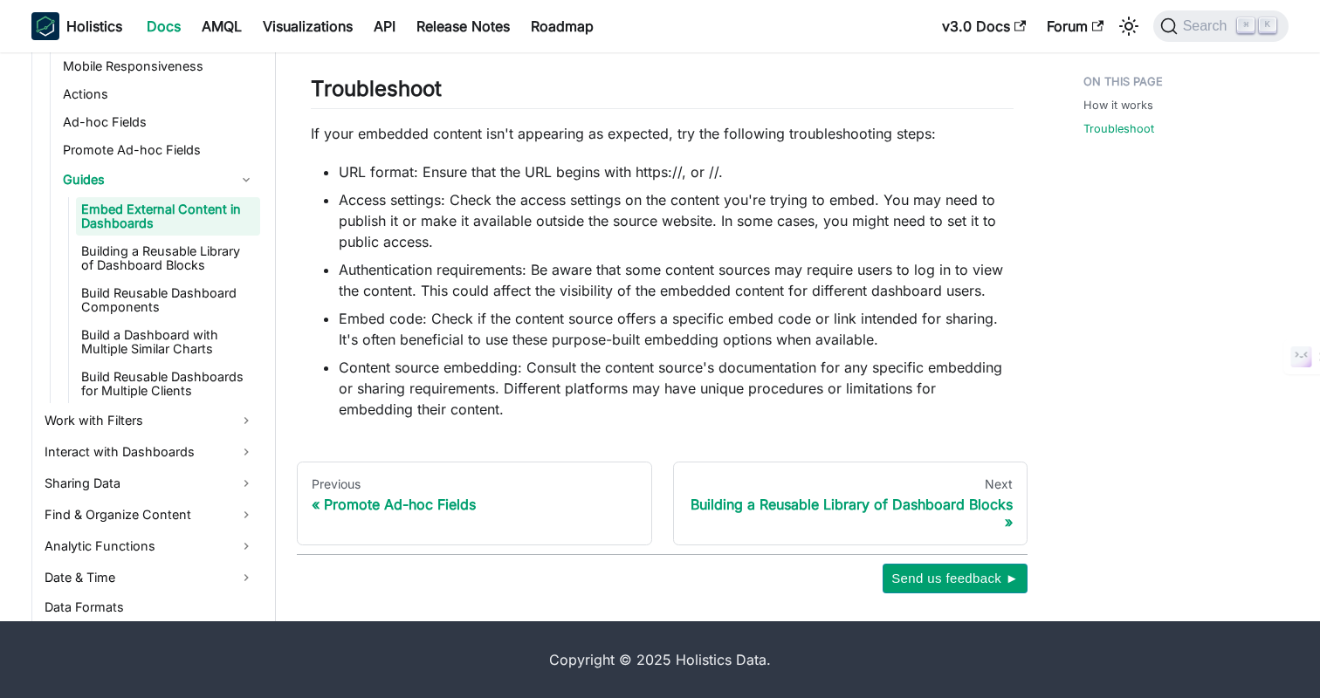
click at [934, 165] on li "URL format: Ensure that the URL begins with https://, or //." at bounding box center [676, 171] width 675 height 21
click at [955, 163] on li "URL format: Ensure that the URL begins with https://, or //." at bounding box center [676, 171] width 675 height 21
click at [145, 253] on link "Building a Reusable Library of Dashboard Blocks" at bounding box center [168, 258] width 184 height 38
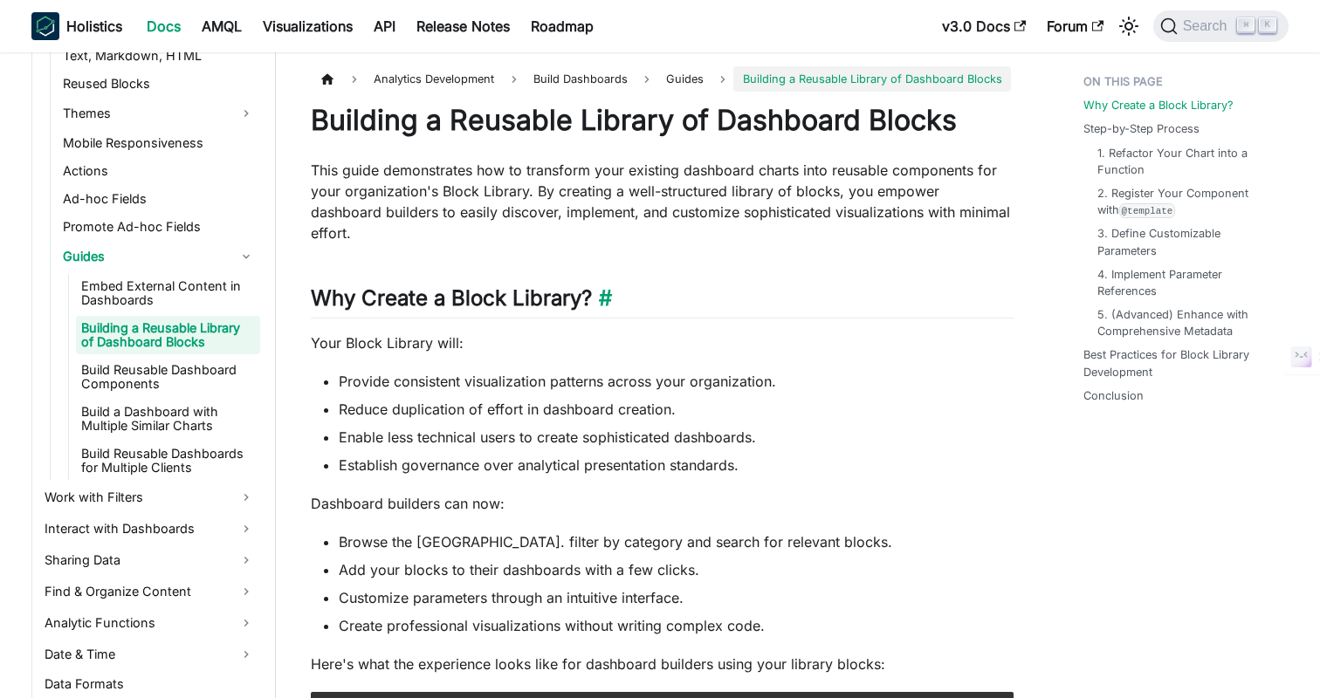
click at [752, 288] on h2 "Why Create a Block Library? ​" at bounding box center [662, 301] width 703 height 33
click at [798, 333] on p "Your Block Library will:" at bounding box center [662, 343] width 703 height 21
click at [825, 427] on li "Enable less technical users to create sophisticated dashboards." at bounding box center [676, 437] width 675 height 21
click at [844, 399] on li "Reduce duplication of effort in dashboard creation." at bounding box center [676, 409] width 675 height 21
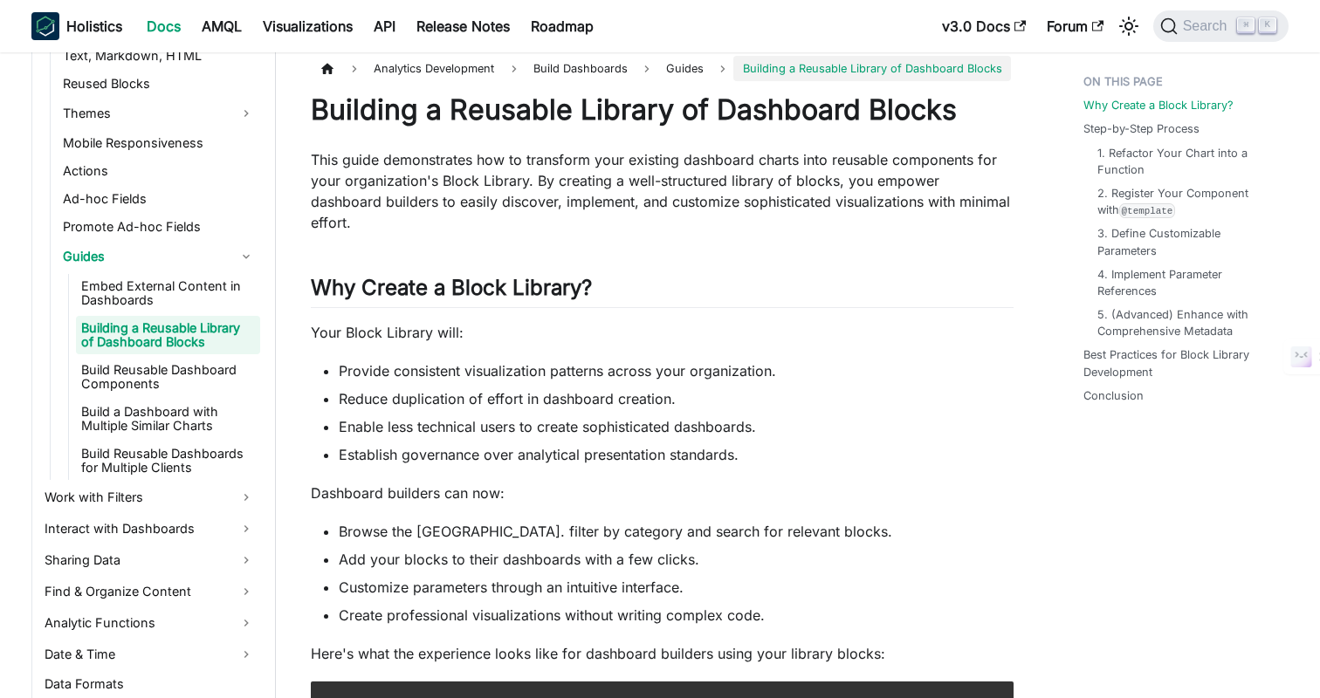
scroll to position [5, 0]
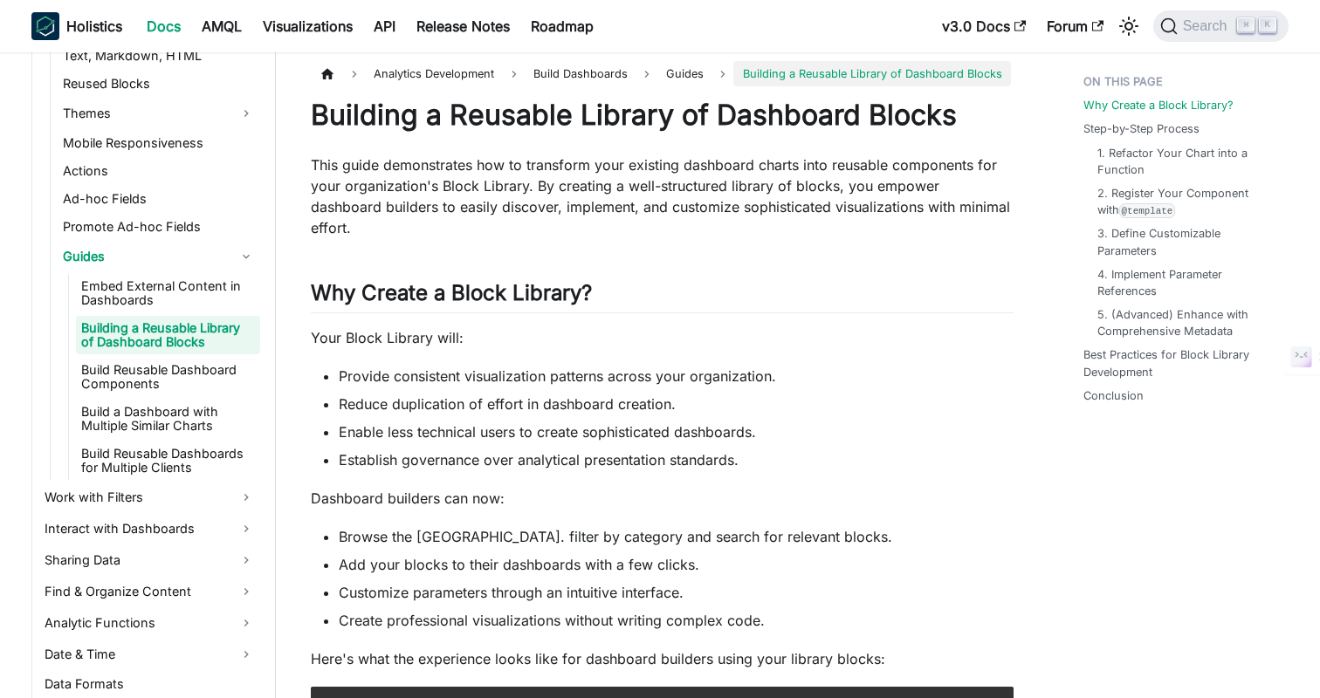
click at [840, 394] on li "Reduce duplication of effort in dashboard creation." at bounding box center [676, 404] width 675 height 21
click at [872, 394] on li "Reduce duplication of effort in dashboard creation." at bounding box center [676, 404] width 675 height 21
click at [888, 449] on li "Establish governance over analytical presentation standards." at bounding box center [676, 459] width 675 height 21
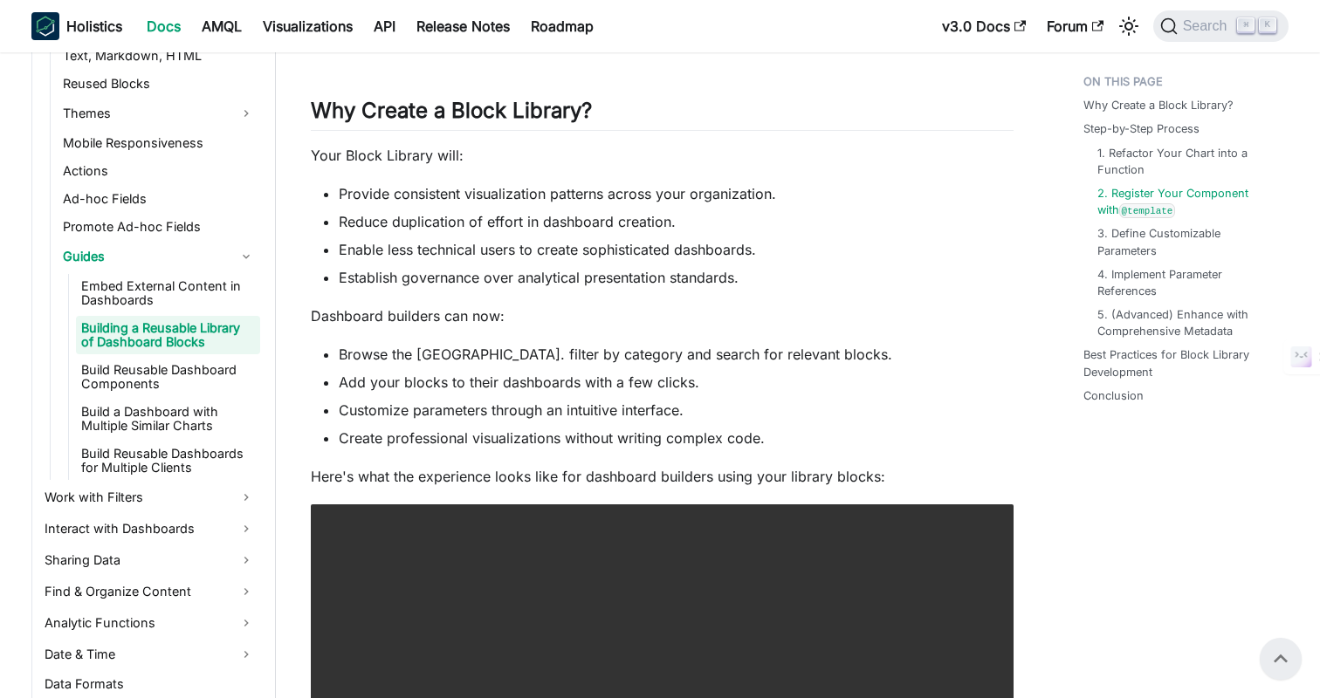
scroll to position [0, 0]
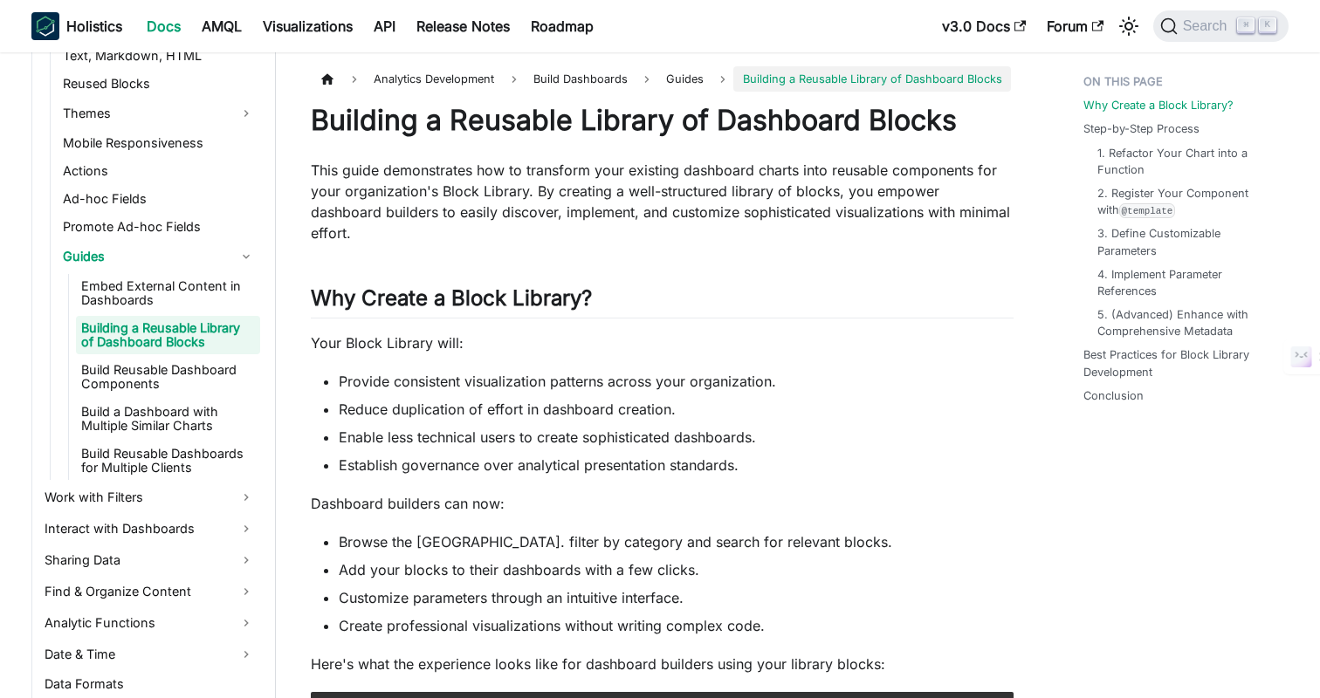
click at [958, 333] on p "Your Block Library will:" at bounding box center [662, 343] width 703 height 21
click at [924, 371] on ul "Provide consistent visualization patterns across your organization. Reduce dupl…" at bounding box center [662, 423] width 703 height 105
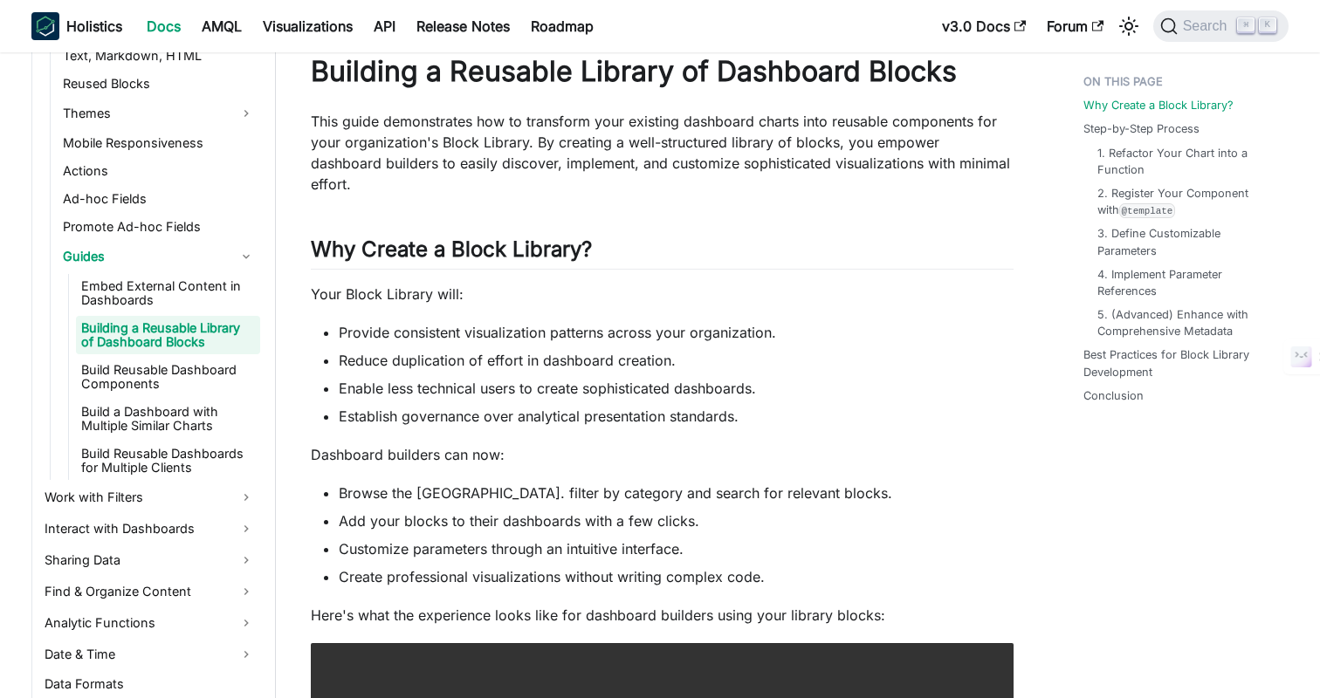
scroll to position [50, 0]
click at [765, 322] on ul "Provide consistent visualization patterns across your organization. Reduce dupl…" at bounding box center [662, 373] width 703 height 105
